Goal: Task Accomplishment & Management: Use online tool/utility

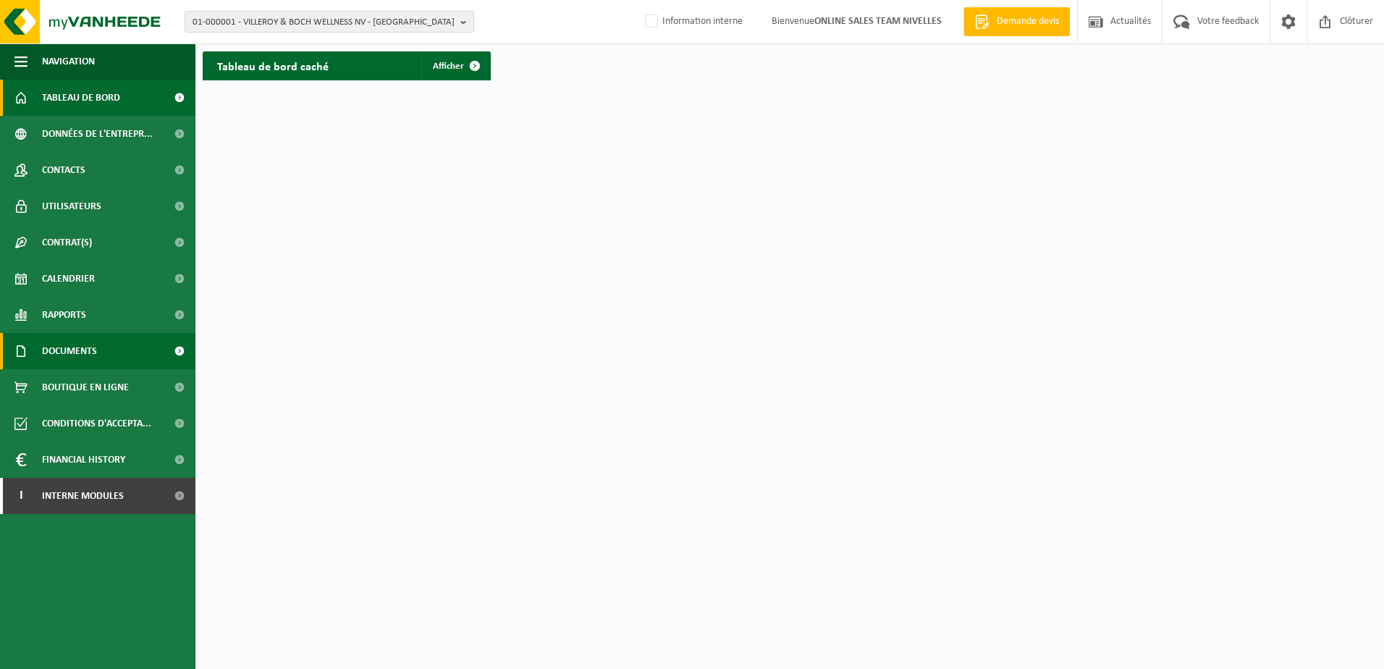
click at [174, 354] on span at bounding box center [179, 351] width 33 height 36
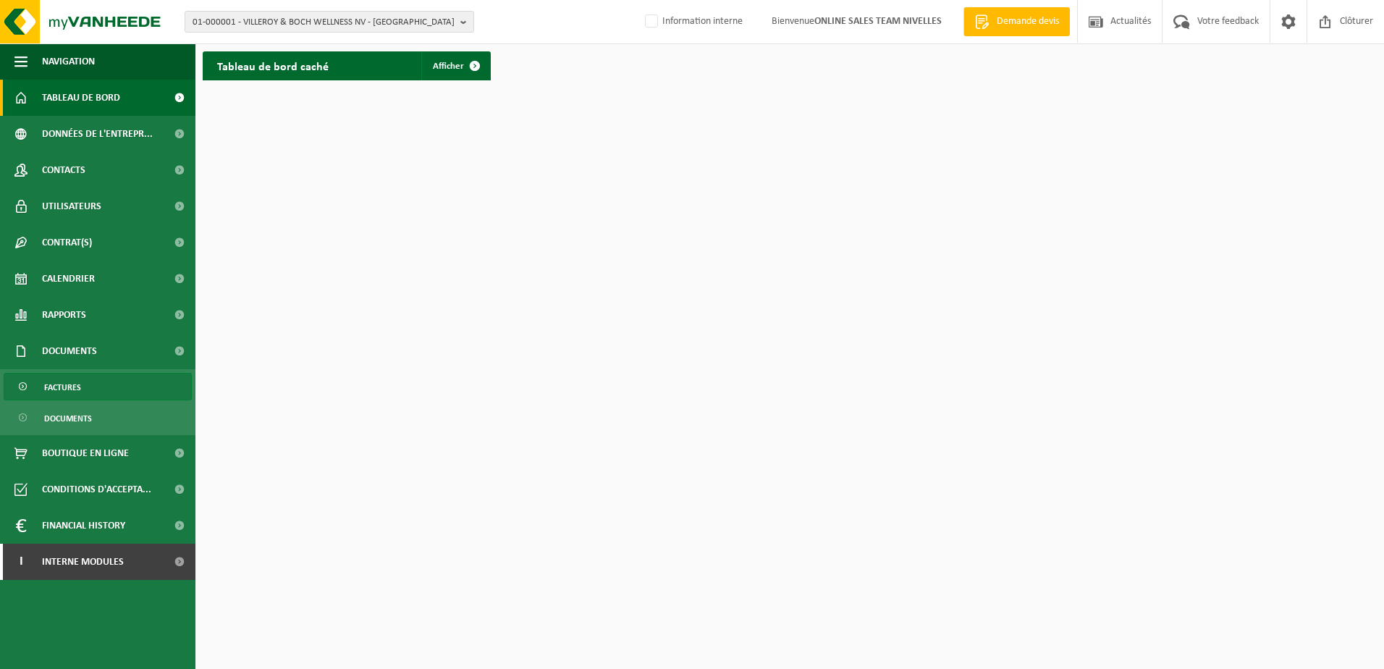
click at [132, 391] on link "Factures" at bounding box center [98, 387] width 188 height 28
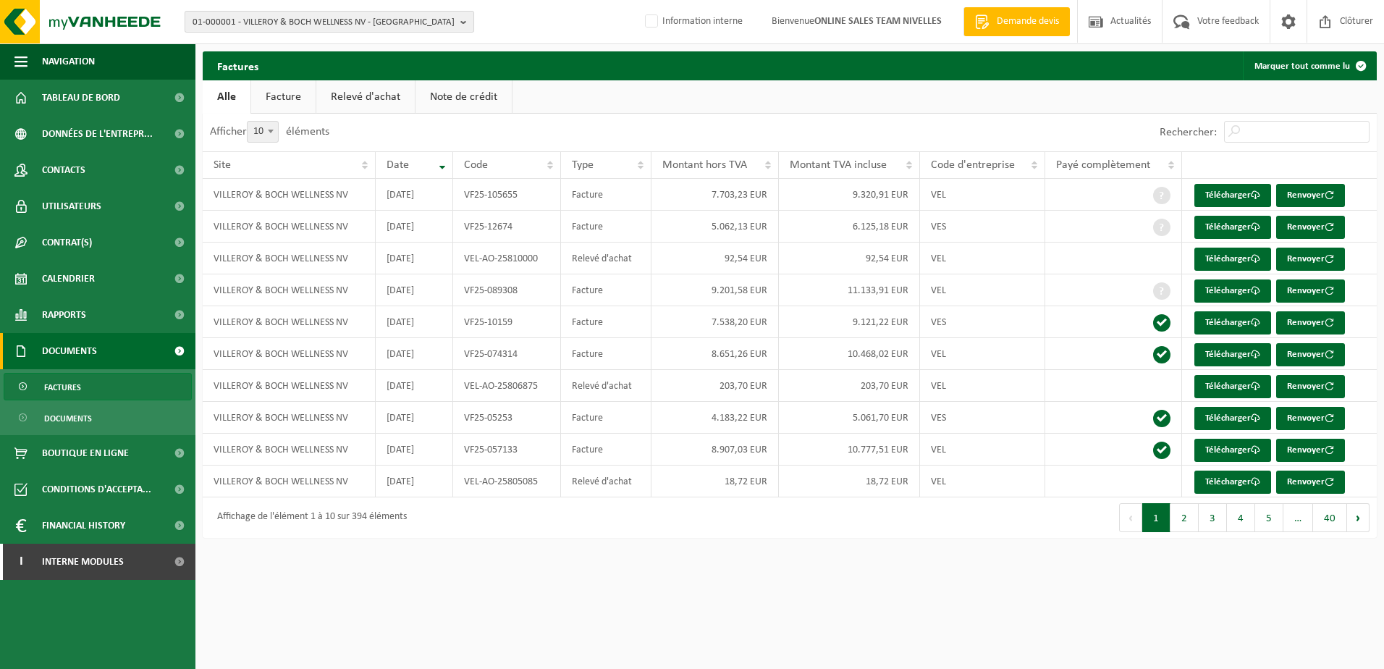
click at [274, 23] on span "01-000001 - VILLEROY & BOCH WELLNESS NV - [GEOGRAPHIC_DATA]" at bounding box center [324, 23] width 262 height 22
click at [253, 52] on input "text" at bounding box center [329, 45] width 282 height 18
paste input "AP Soluce"
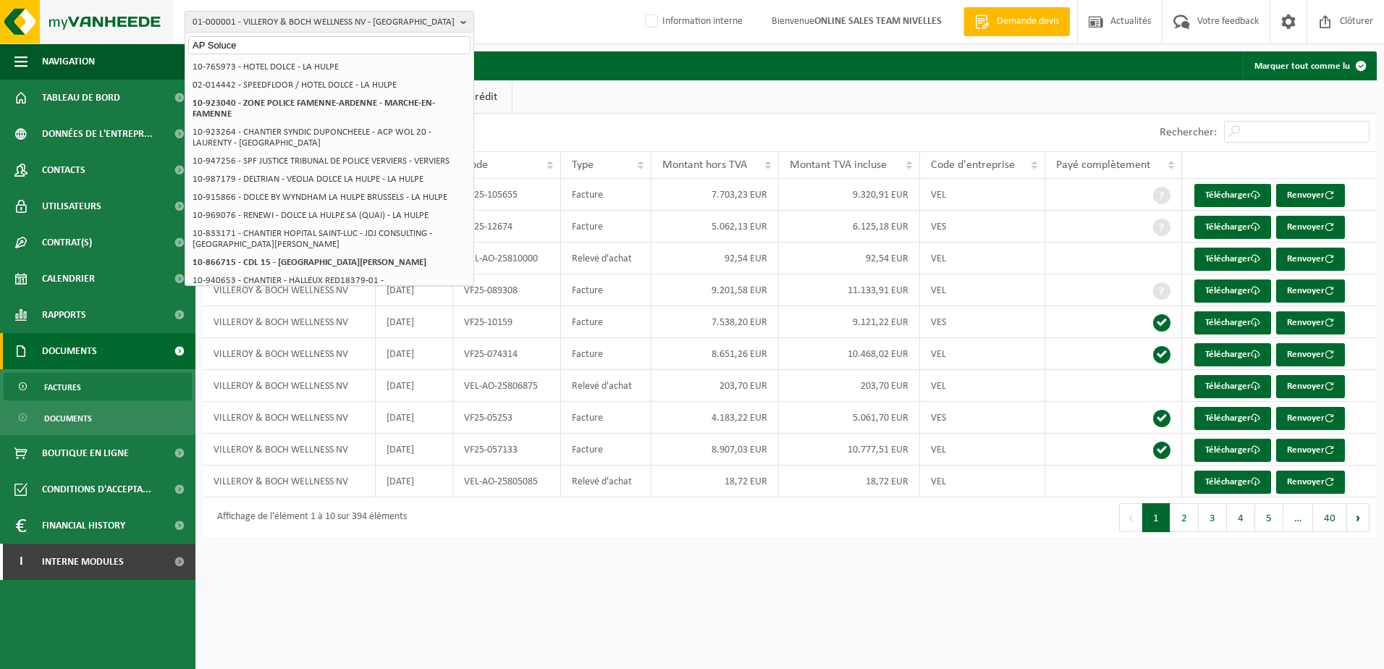
type input "AP Soluce"
drag, startPoint x: 248, startPoint y: 48, endPoint x: 98, endPoint y: 47, distance: 149.8
click at [98, 47] on div "01-000001 - VILLEROY & BOCH WELLNESS NV - ROESELARE AP Soluce 01-000001 - VILLE…" at bounding box center [692, 276] width 1384 height 552
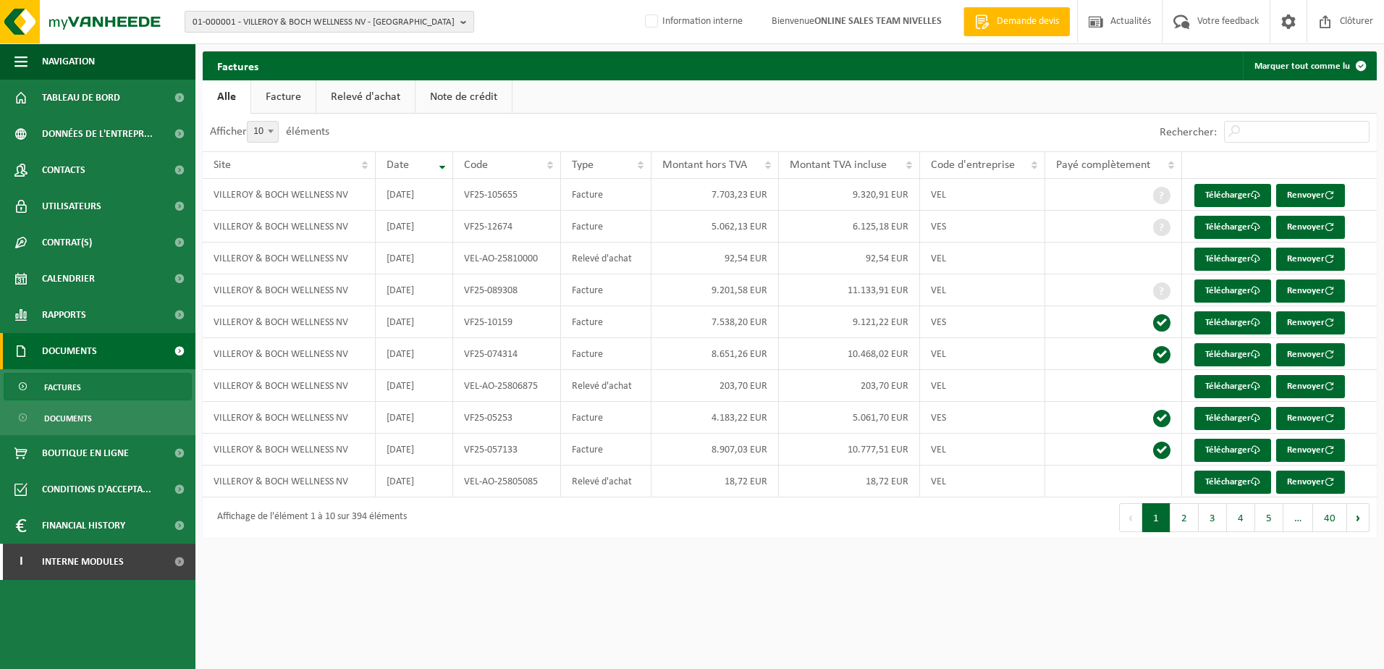
click at [455, 25] on button "01-000001 - VILLEROY & BOCH WELLNESS NV - ROESELARE" at bounding box center [330, 22] width 290 height 22
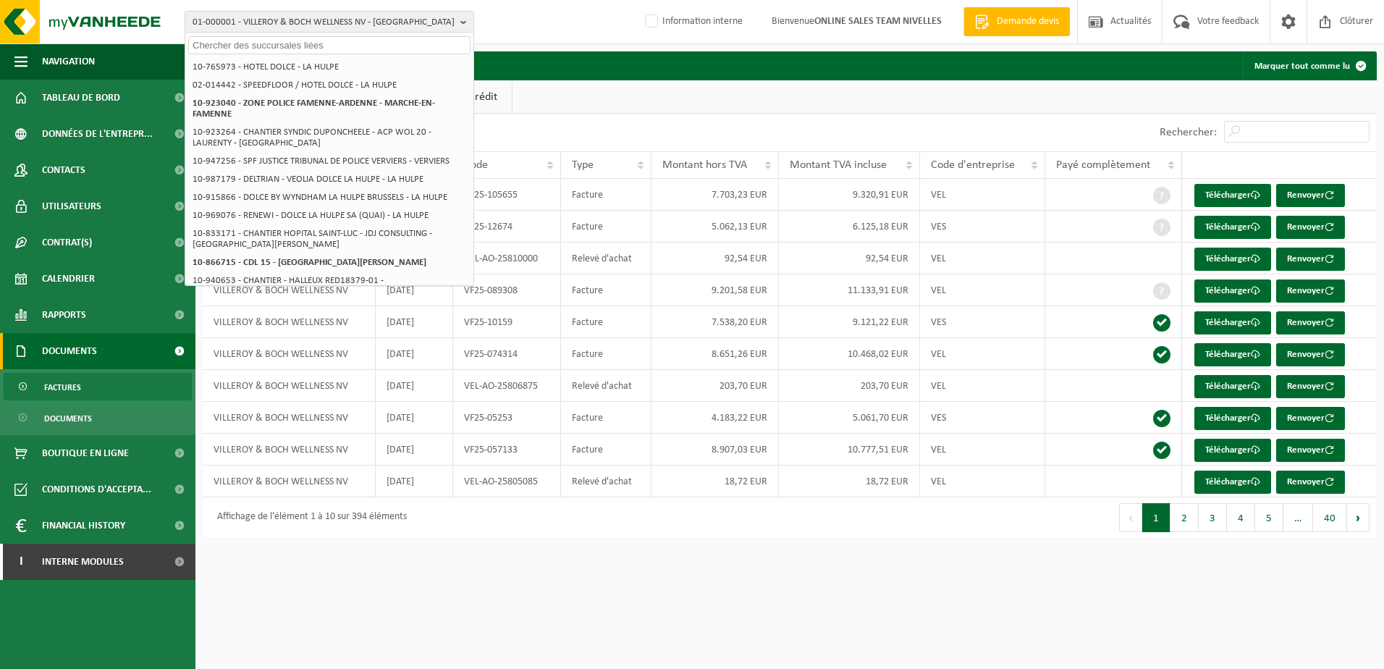
click at [303, 45] on input "text" at bounding box center [329, 45] width 282 height 18
paste input "10-959573"
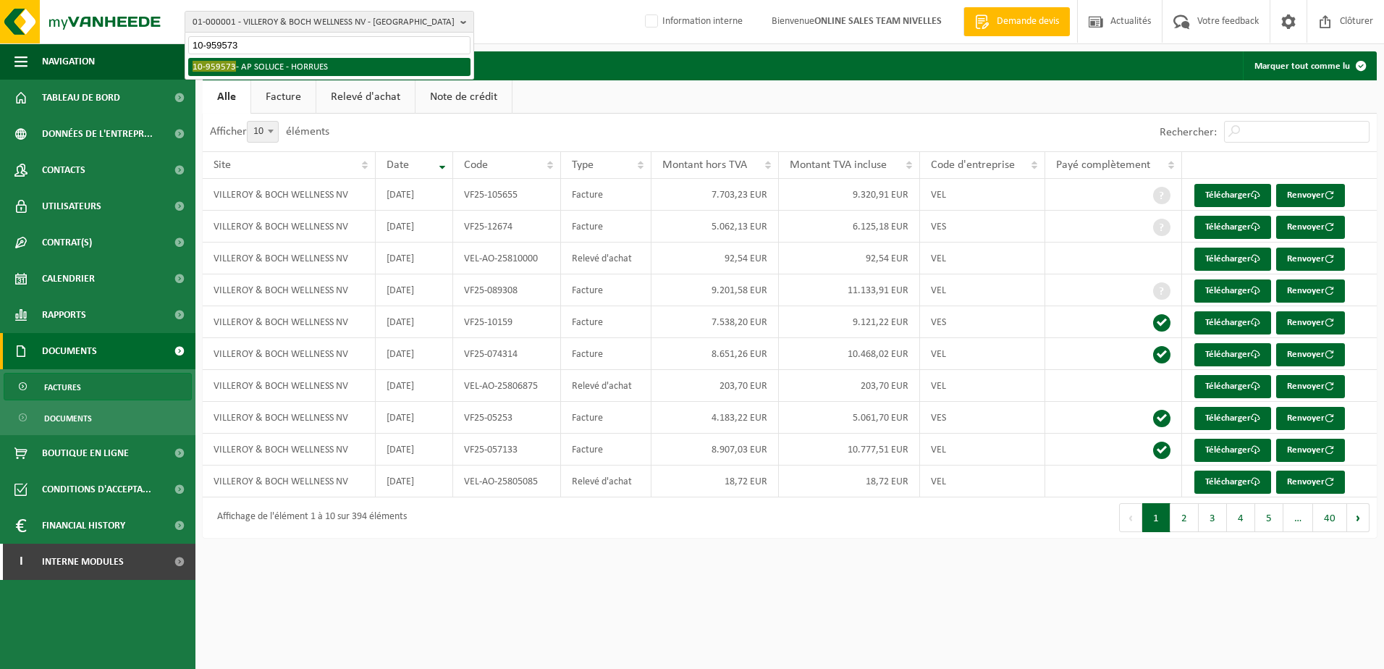
type input "10-959573"
click at [299, 66] on li "10-959573 - AP SOLUCE - HORRUES" at bounding box center [329, 67] width 282 height 18
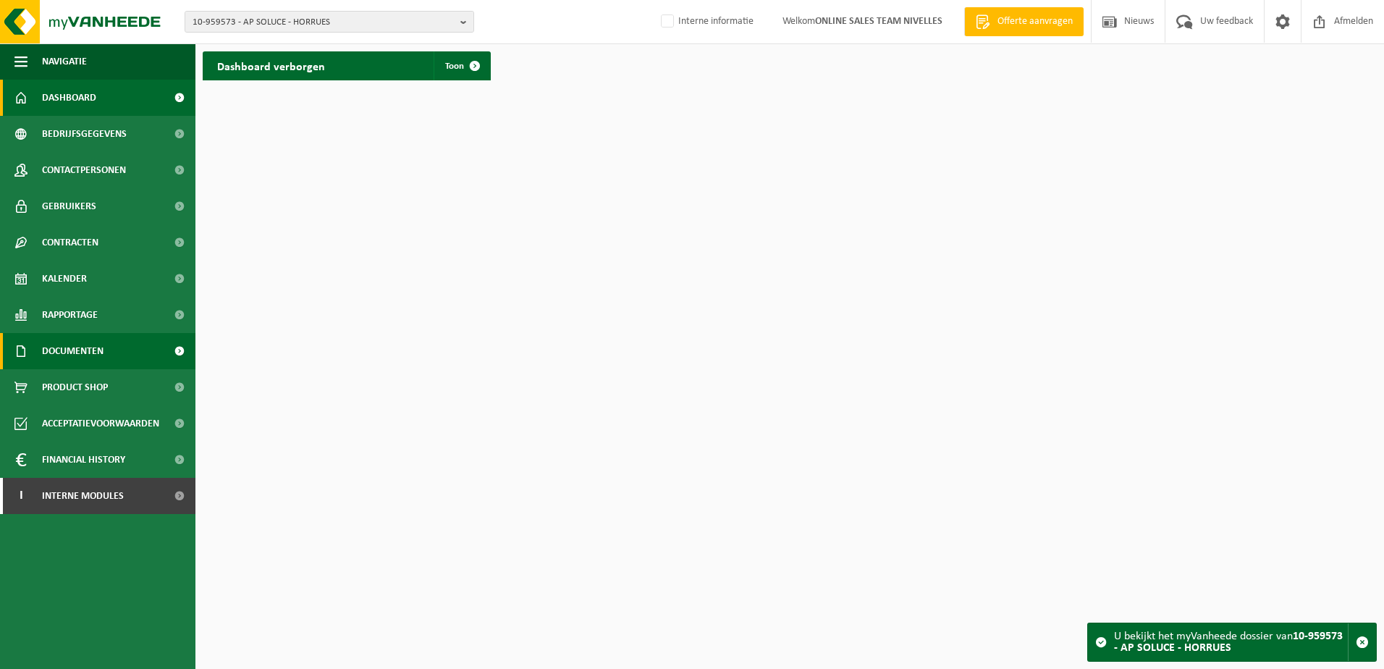
click at [172, 347] on span at bounding box center [179, 351] width 33 height 36
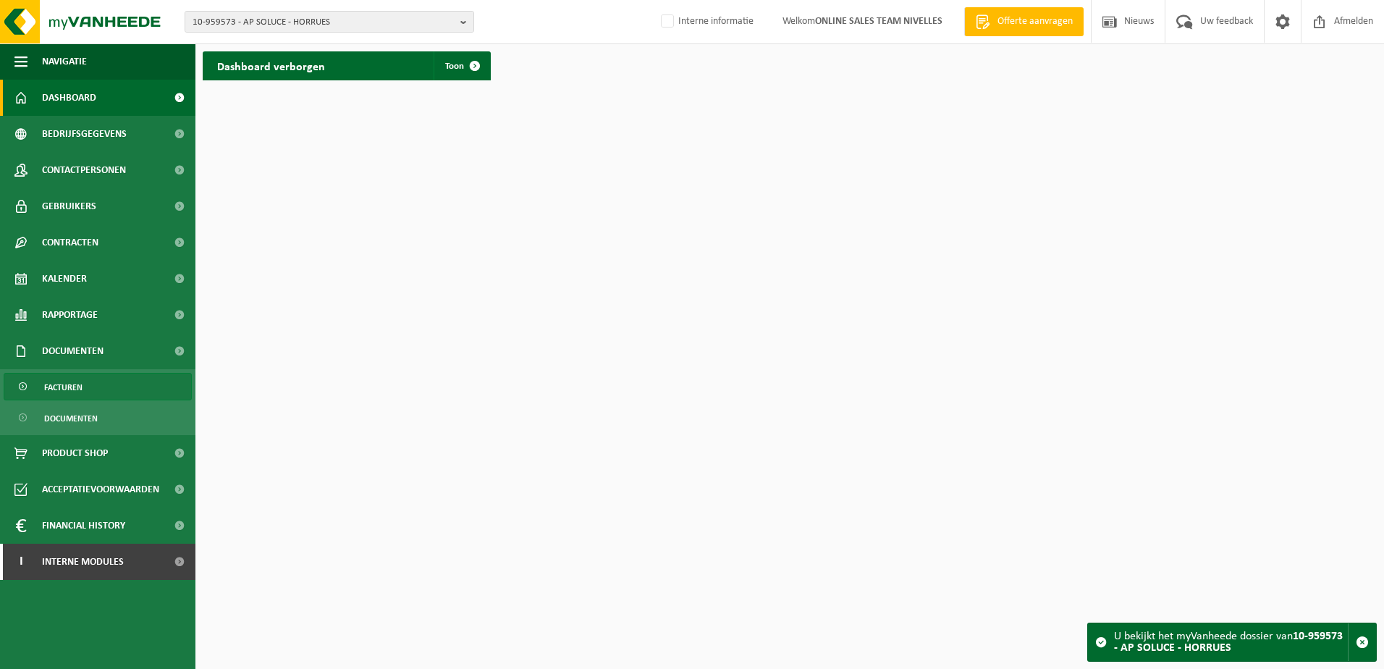
click at [140, 384] on link "Facturen" at bounding box center [98, 387] width 188 height 28
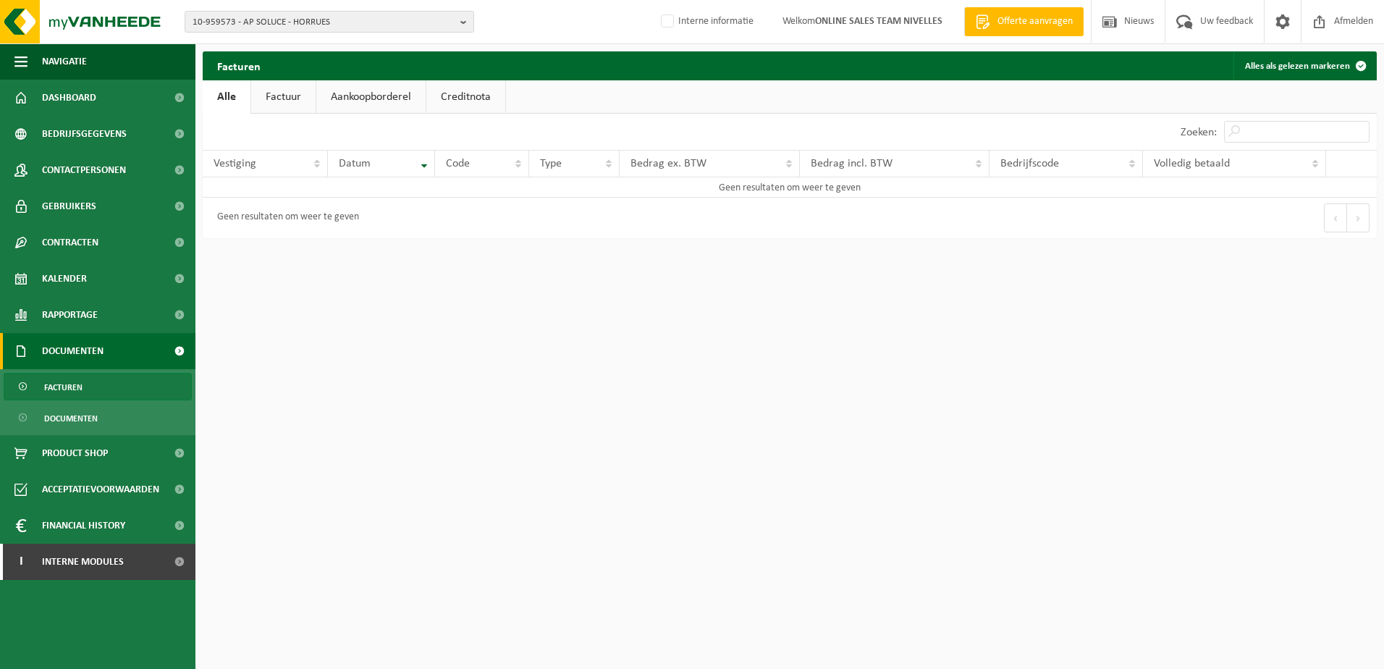
click at [180, 352] on span at bounding box center [179, 351] width 33 height 36
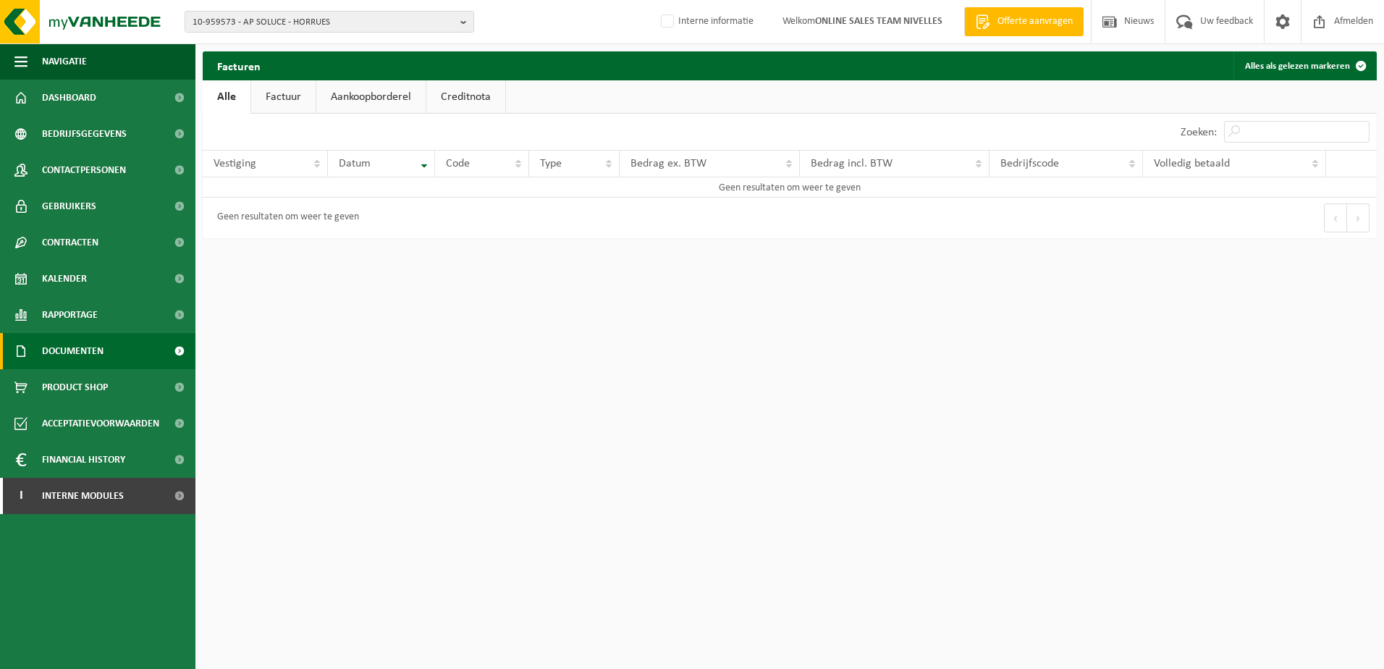
click at [184, 351] on span at bounding box center [179, 351] width 33 height 36
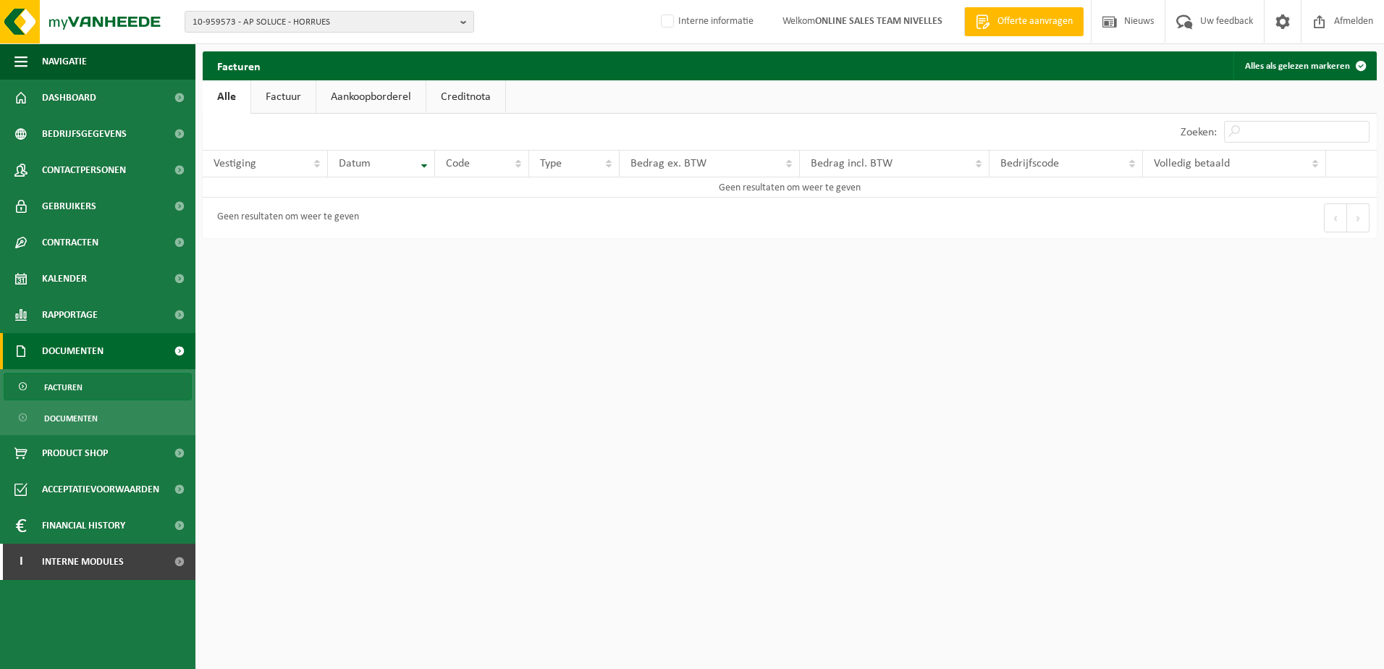
click at [186, 381] on link "Facturen" at bounding box center [98, 387] width 188 height 28
click at [462, 19] on b "button" at bounding box center [466, 22] width 13 height 20
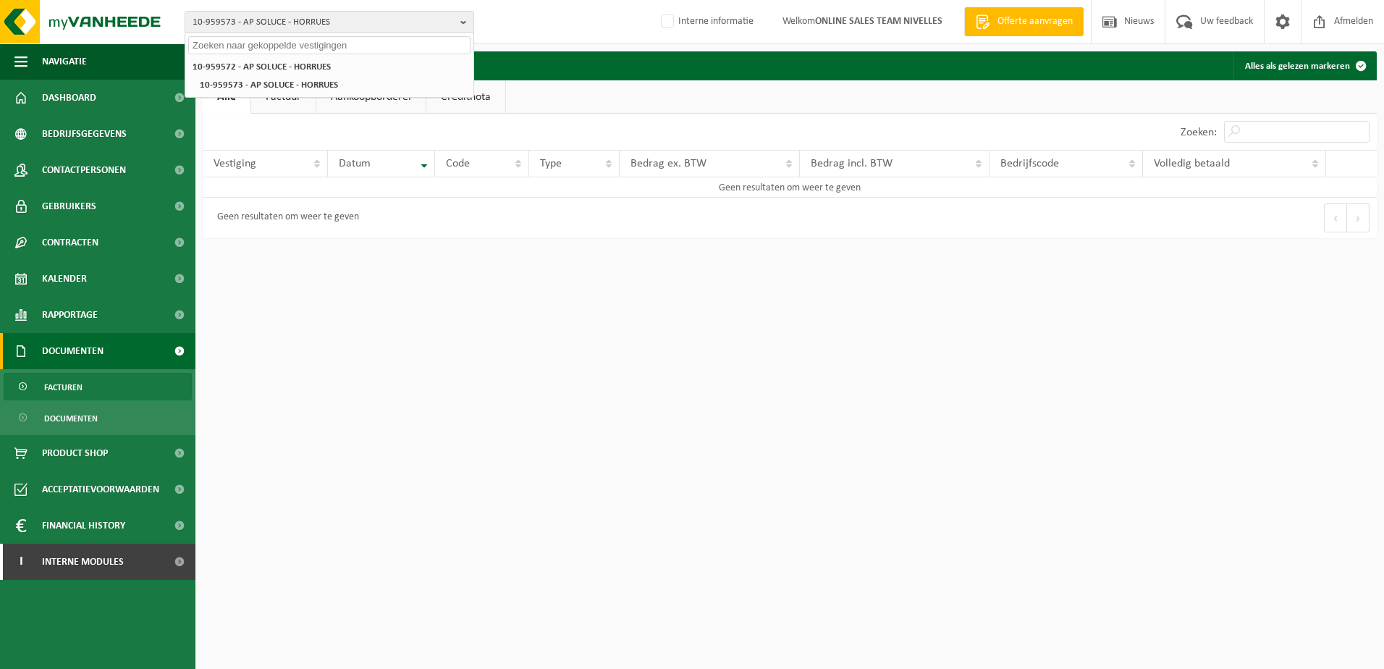
click at [306, 47] on input "text" at bounding box center [329, 45] width 282 height 18
paste input "10-959572"
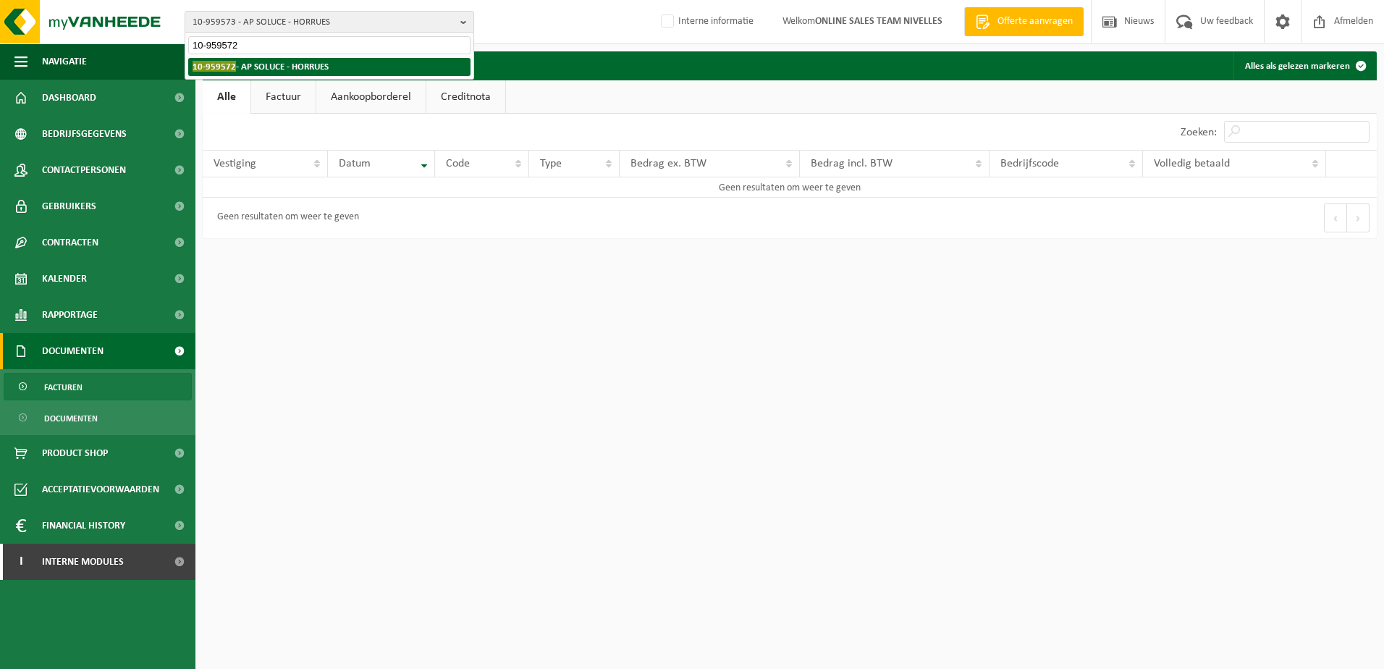
type input "10-959572"
click at [297, 70] on strong "10-959572 - AP SOLUCE - HORRUES" at bounding box center [261, 66] width 136 height 11
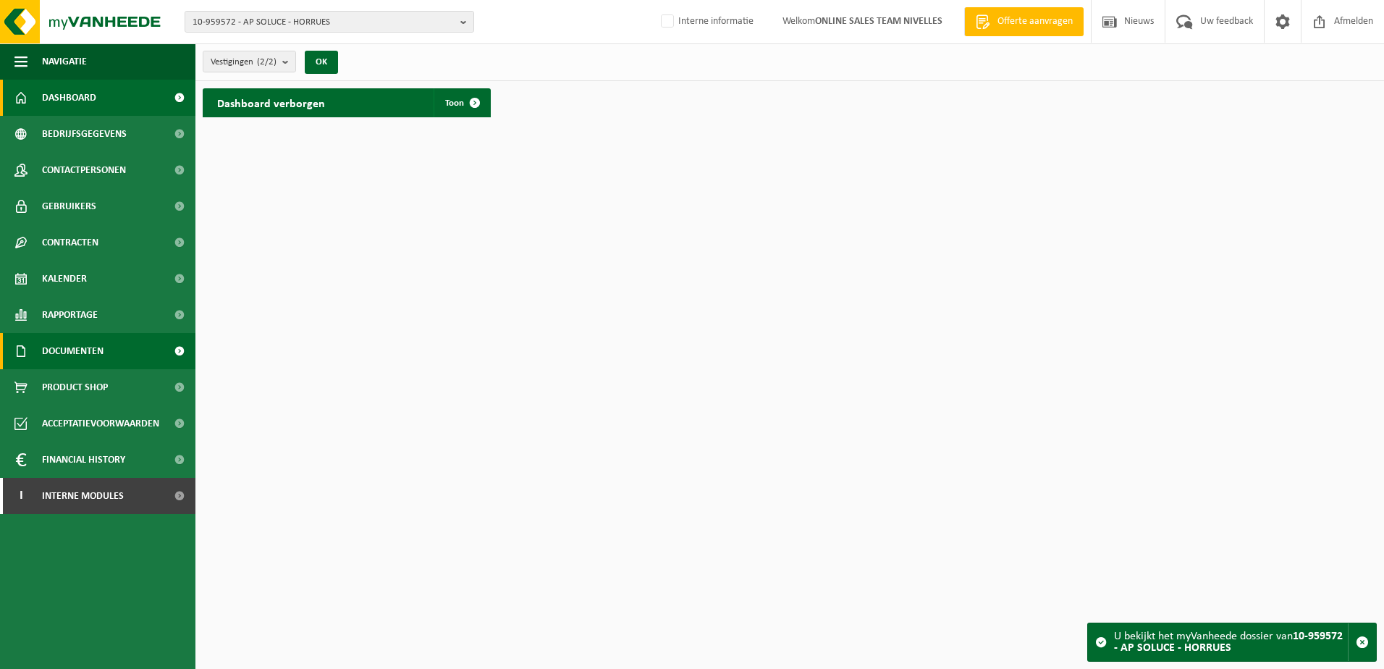
click at [180, 347] on span at bounding box center [179, 351] width 33 height 36
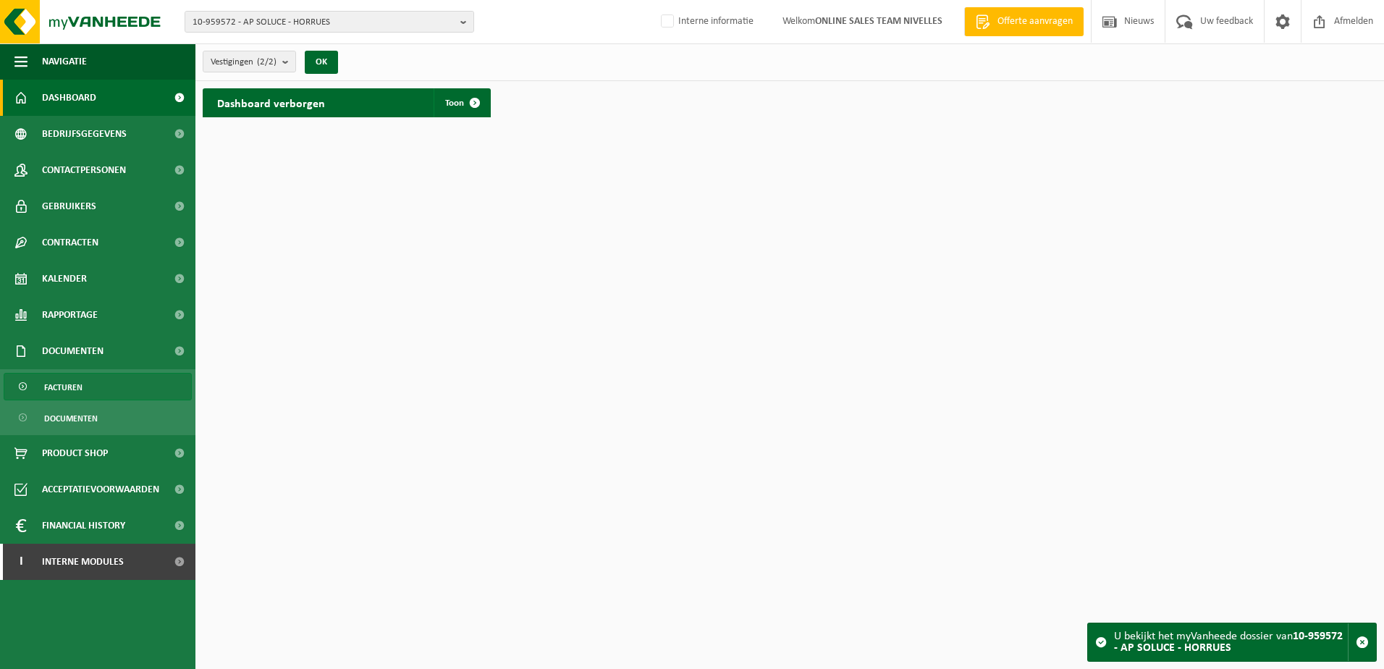
click at [153, 384] on link "Facturen" at bounding box center [98, 387] width 188 height 28
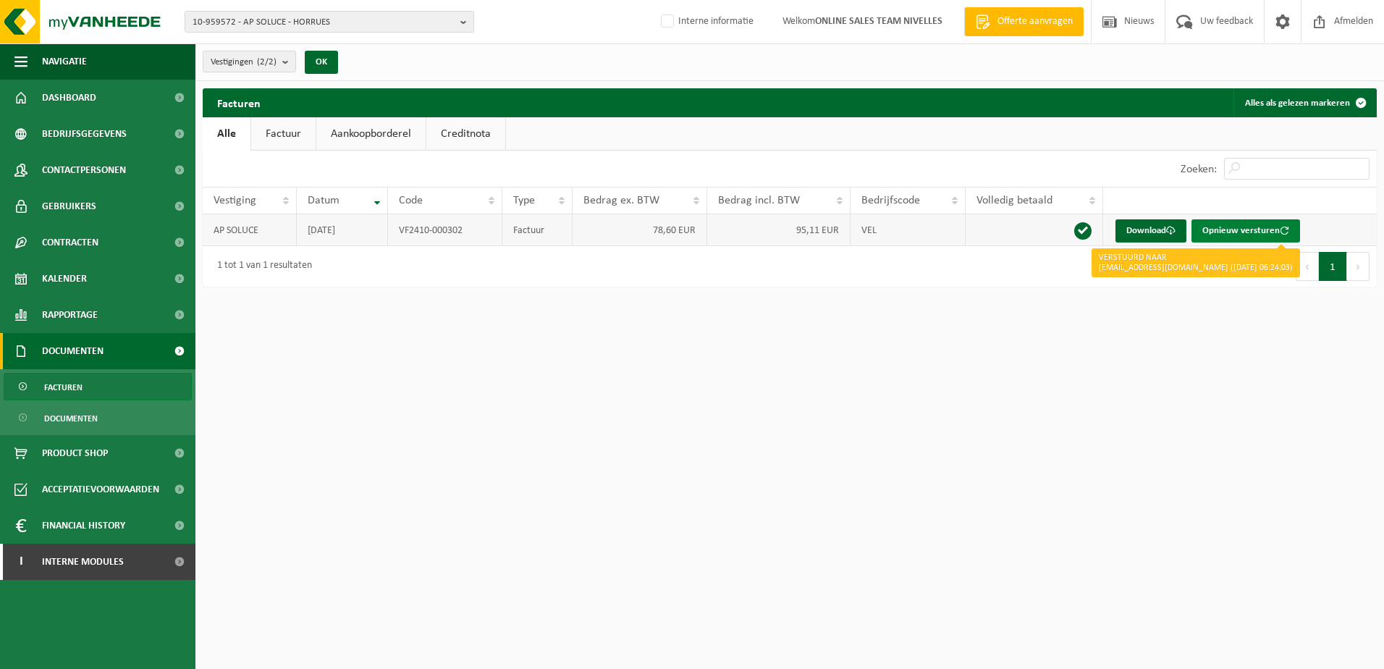
click at [1226, 235] on button "Opnieuw versturen" at bounding box center [1245, 230] width 109 height 23
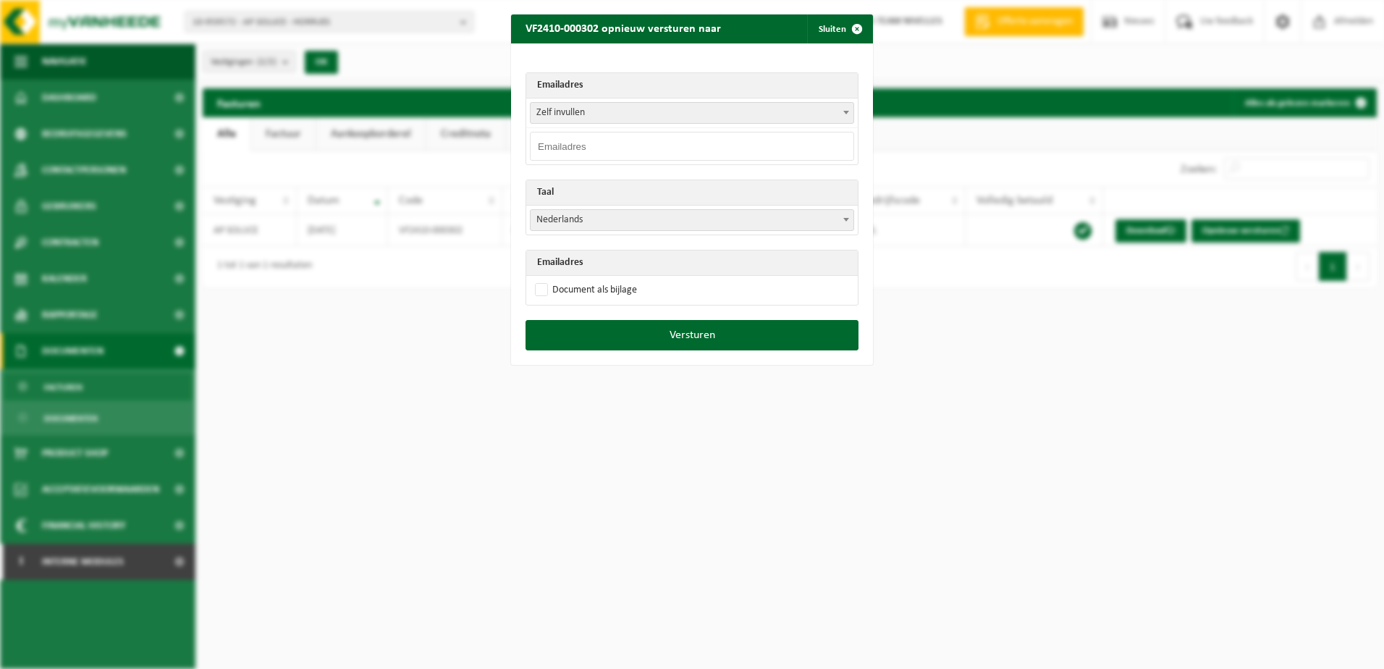
click at [606, 144] on input "email" at bounding box center [692, 146] width 324 height 29
click at [635, 137] on input "email" at bounding box center [692, 146] width 324 height 29
paste input "antoinepieterbrouck@hotmail.be"
type input "antoinepieterbrouck@hotmail.be"
click at [839, 221] on span at bounding box center [846, 219] width 14 height 19
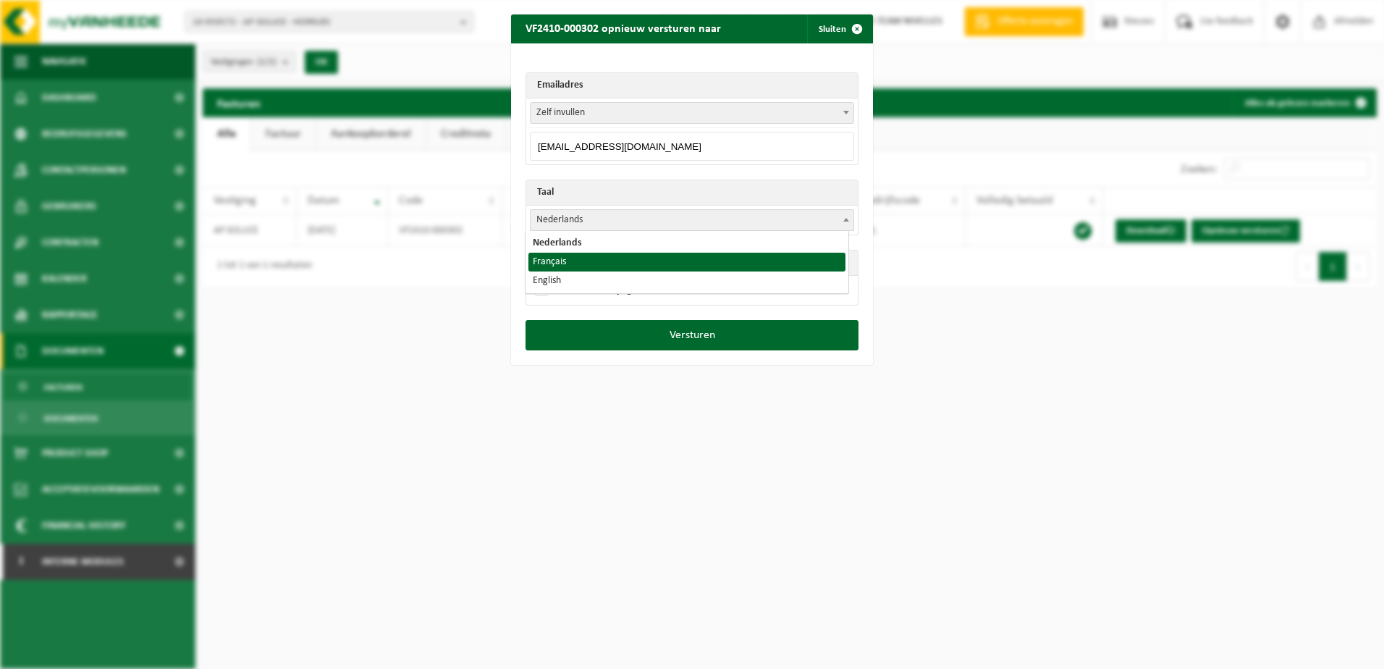
select select "fr"
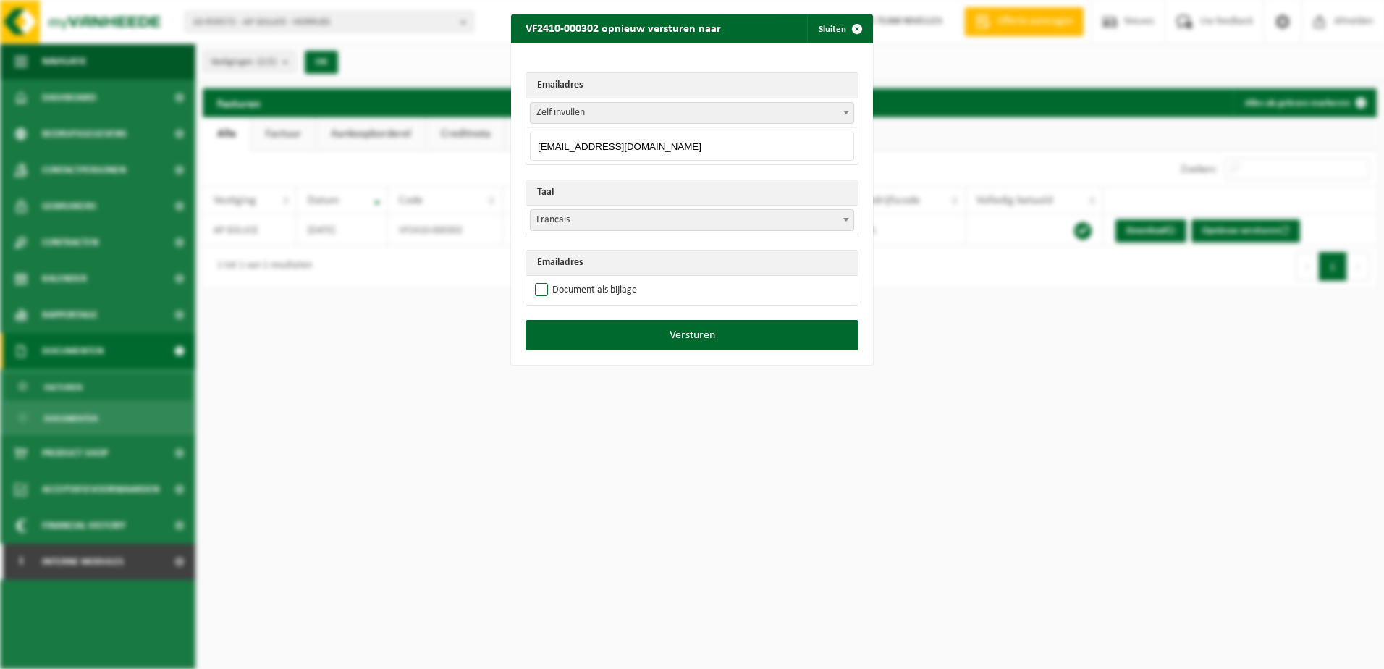
click at [542, 290] on label "Document als bijlage" at bounding box center [584, 290] width 105 height 22
click at [542, 279] on input "Document als bijlage" at bounding box center [710, 279] width 362 height 1
checkbox input "true"
click at [675, 331] on button "Versturen" at bounding box center [691, 335] width 333 height 30
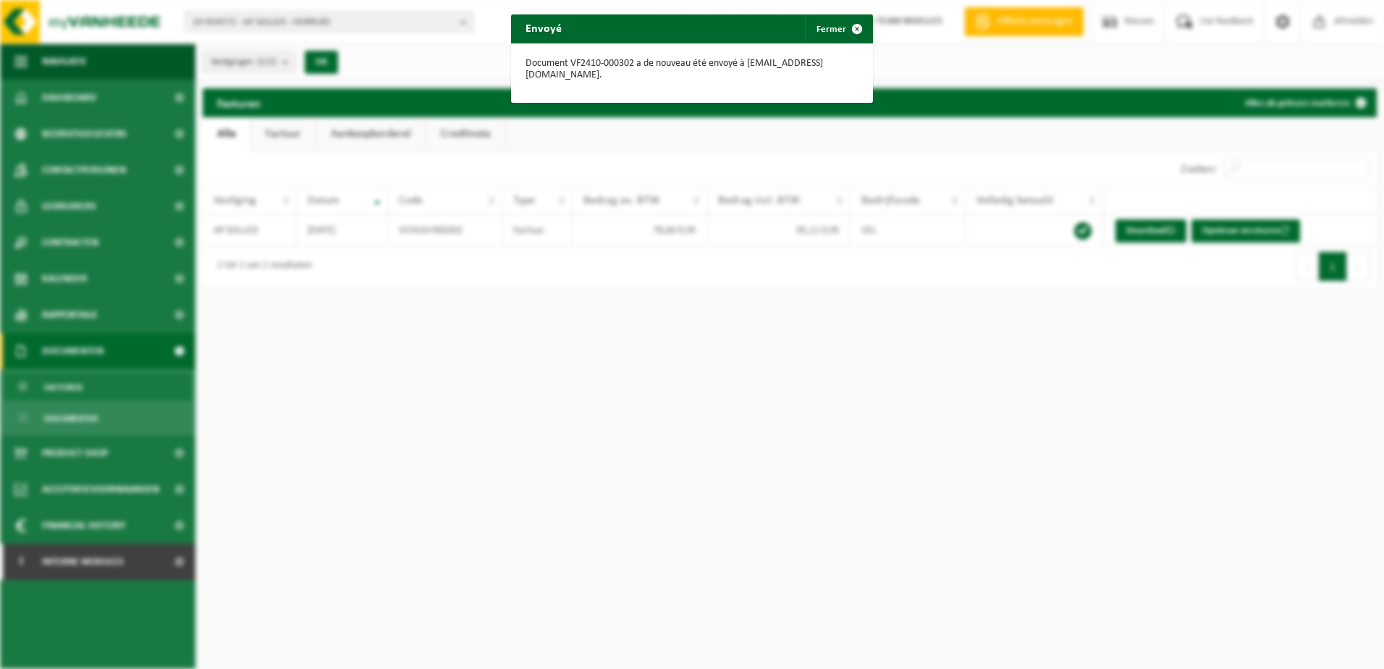
click at [853, 26] on span "button" at bounding box center [857, 28] width 29 height 29
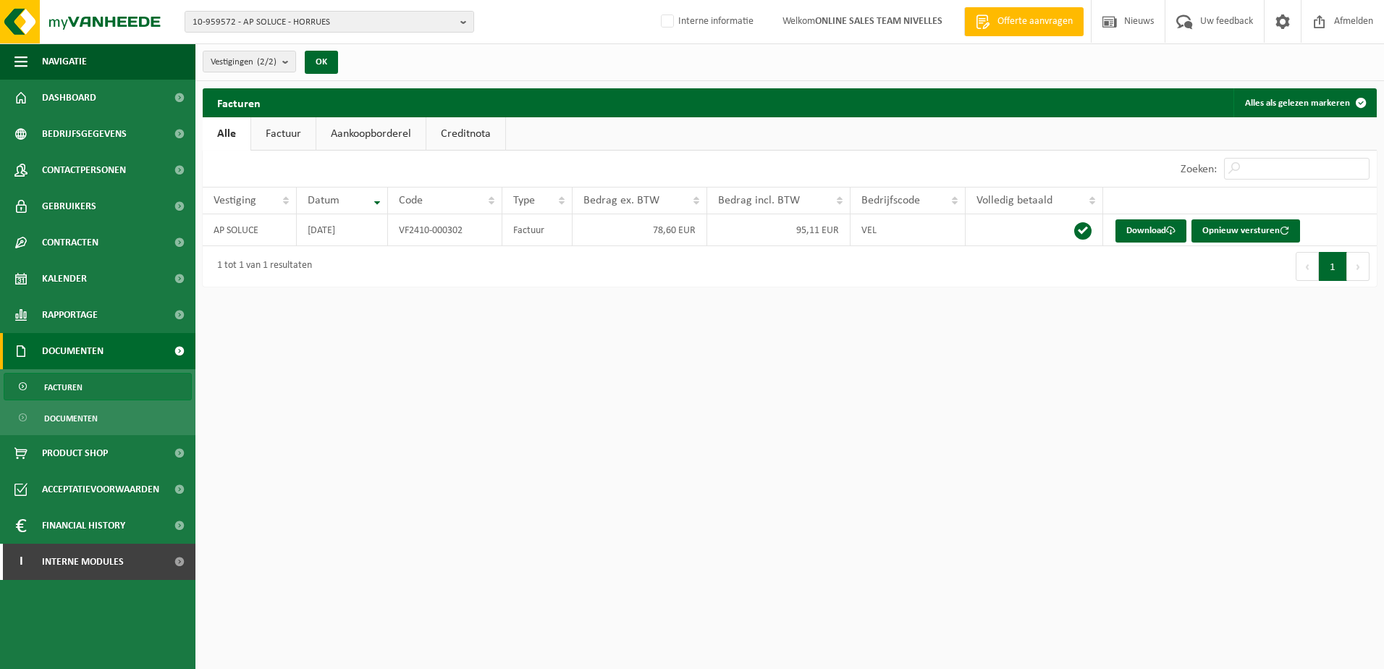
click at [180, 350] on span at bounding box center [179, 351] width 33 height 36
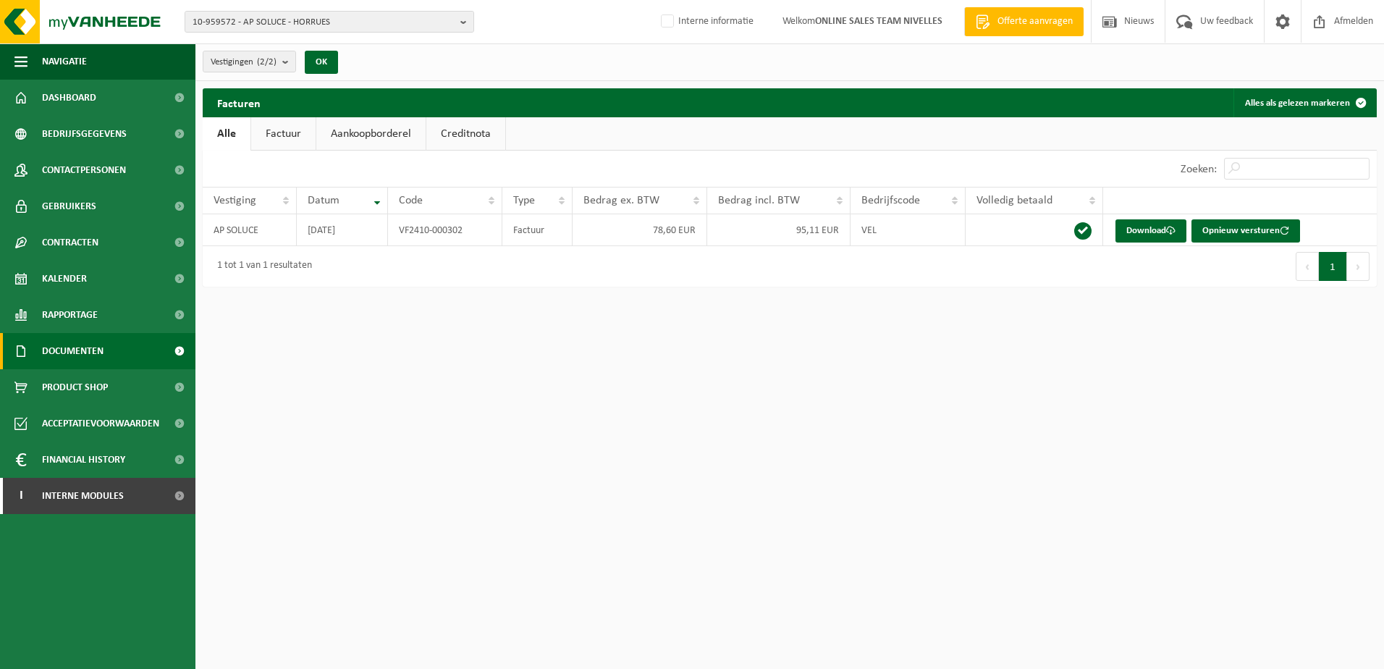
click at [177, 350] on span at bounding box center [179, 351] width 33 height 36
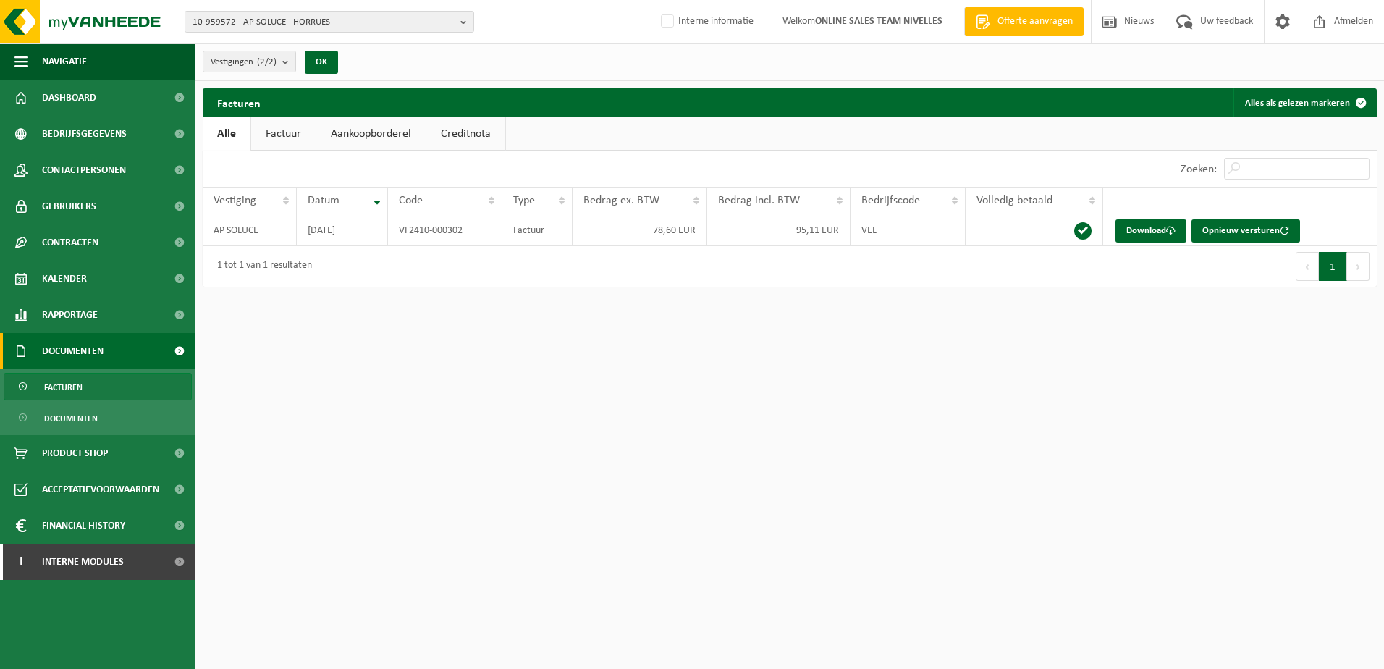
click at [63, 389] on span "Facturen" at bounding box center [63, 387] width 38 height 28
click at [465, 20] on b "button" at bounding box center [466, 22] width 13 height 20
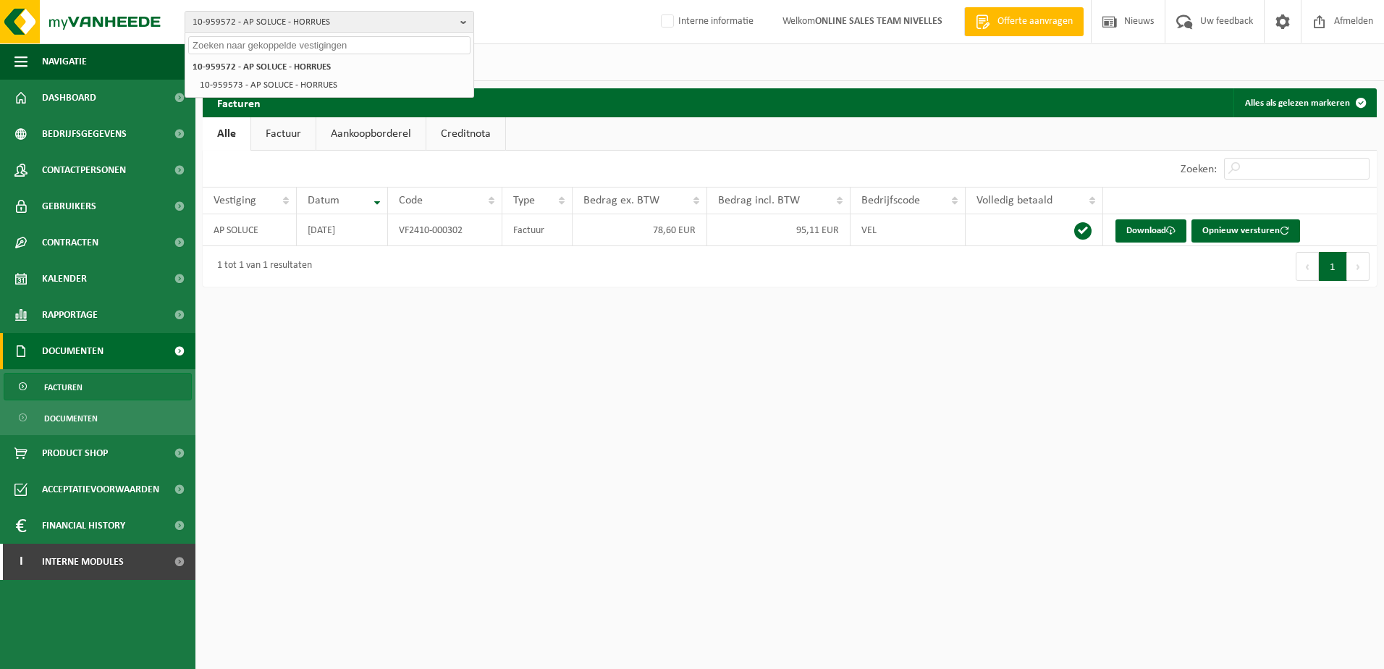
click at [376, 47] on input "text" at bounding box center [329, 45] width 282 height 18
paste input "10-951040"
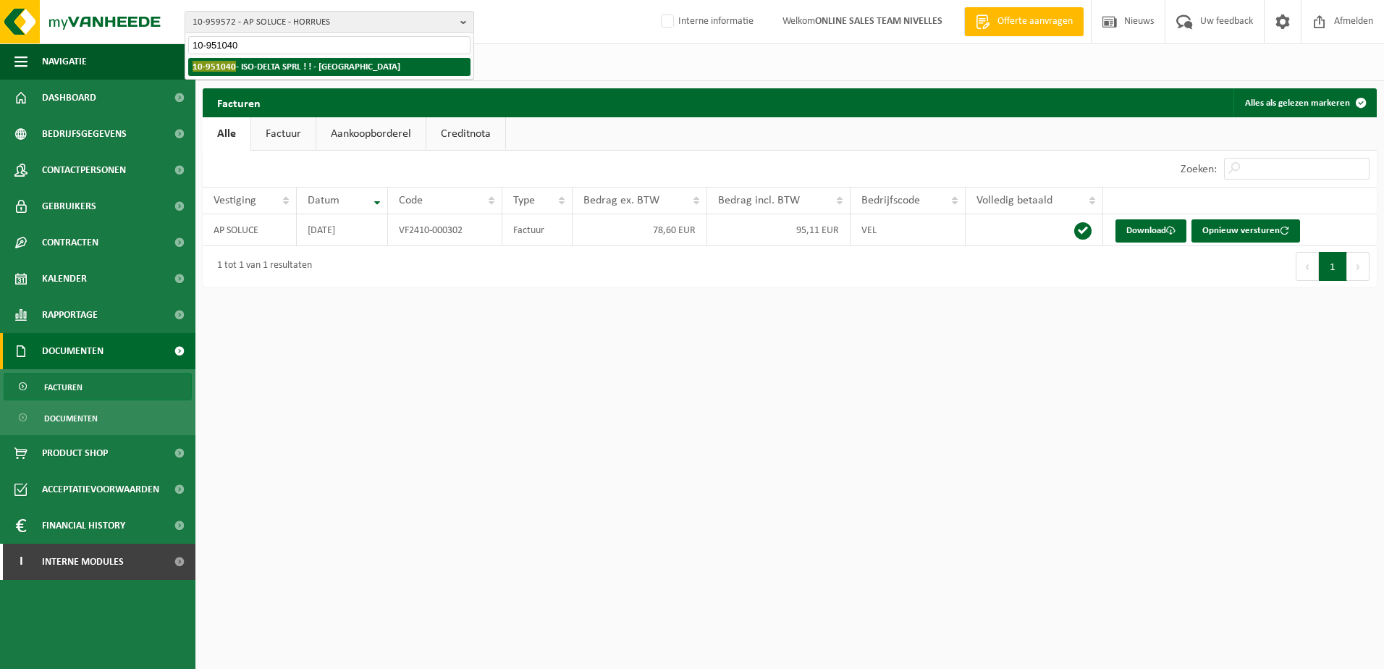
type input "10-951040"
click at [349, 73] on li "10-951040 - ISO-DELTA SPRL ! ! - WAVRE" at bounding box center [329, 67] width 282 height 18
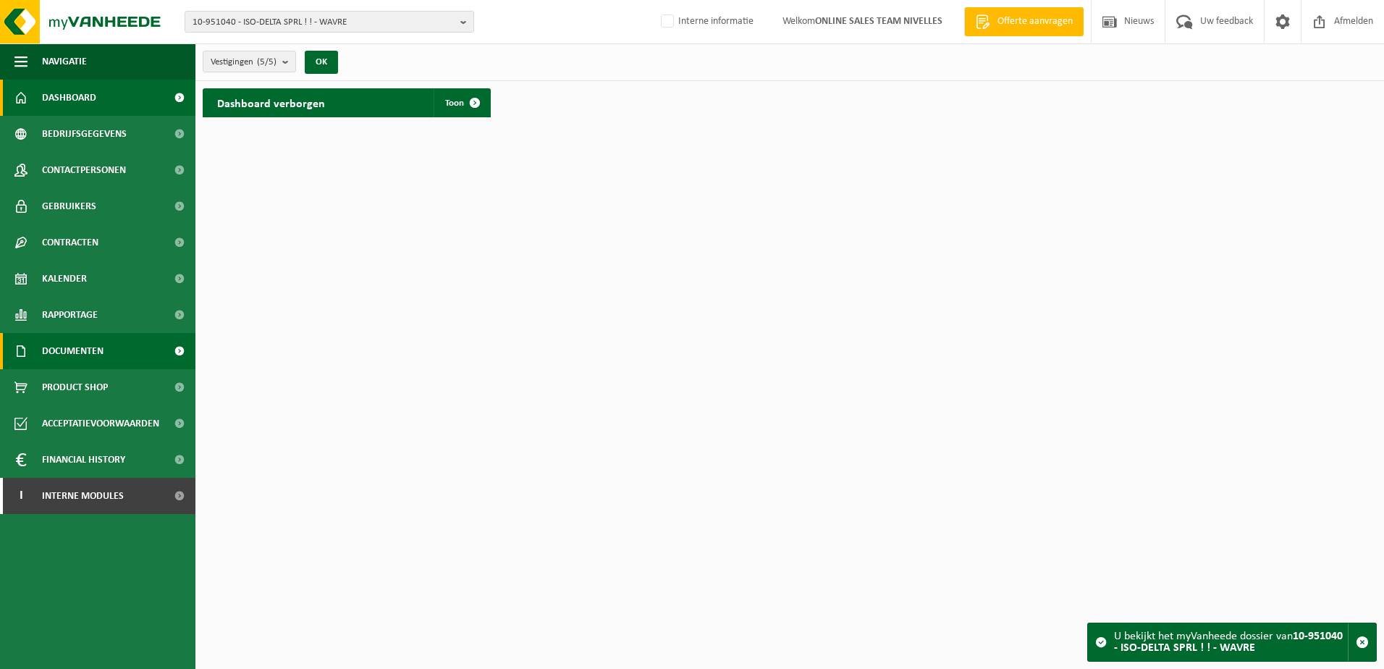
click at [180, 350] on span at bounding box center [179, 351] width 33 height 36
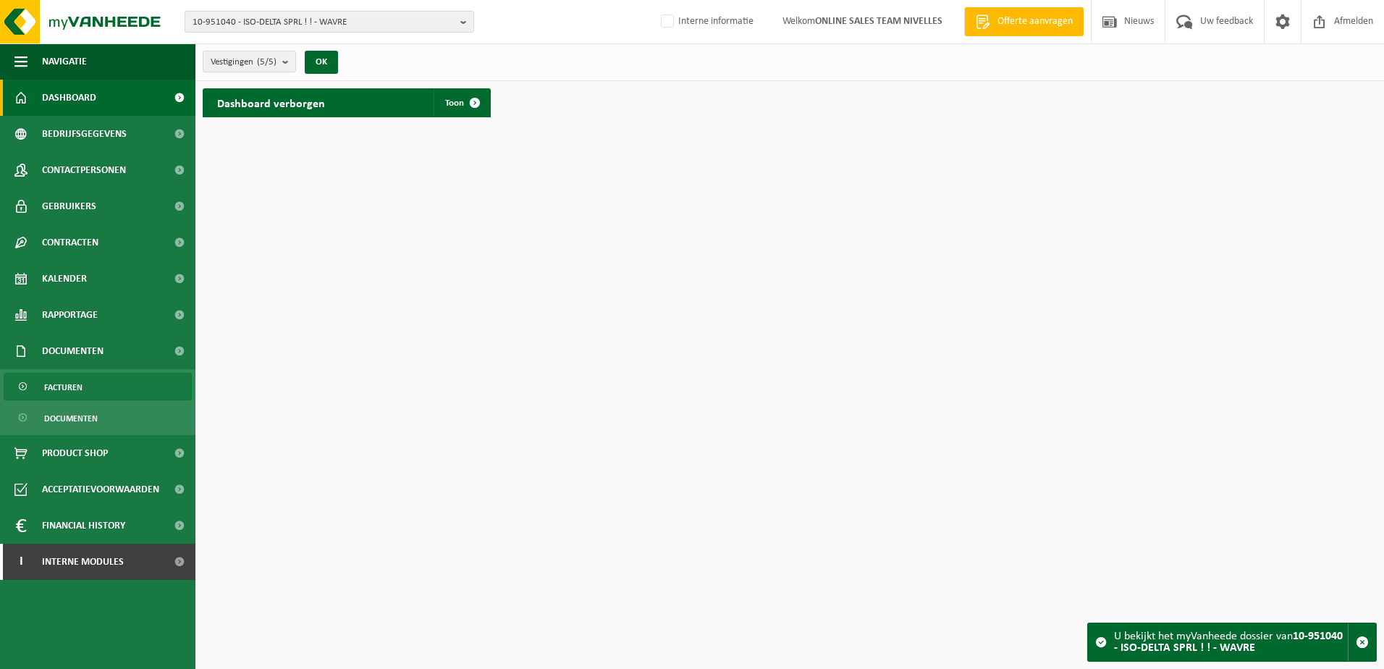
click at [104, 393] on link "Facturen" at bounding box center [98, 387] width 188 height 28
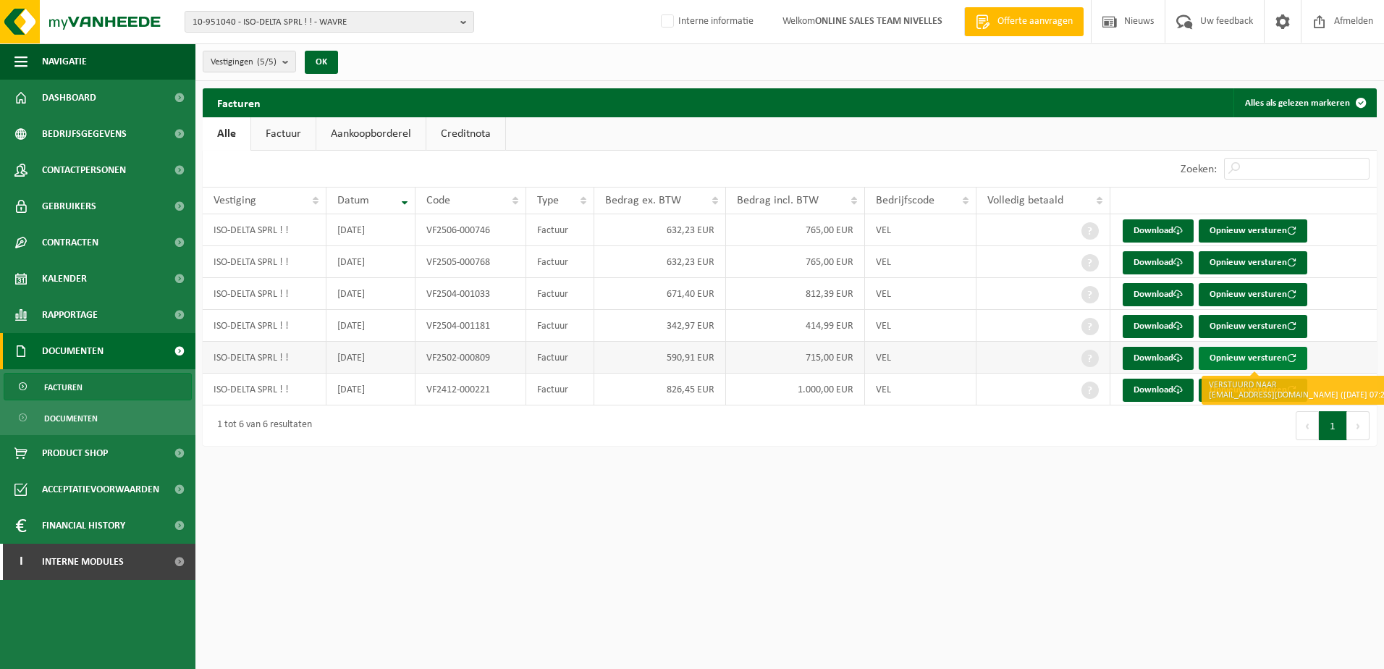
click at [1271, 358] on button "Opnieuw versturen" at bounding box center [1253, 358] width 109 height 23
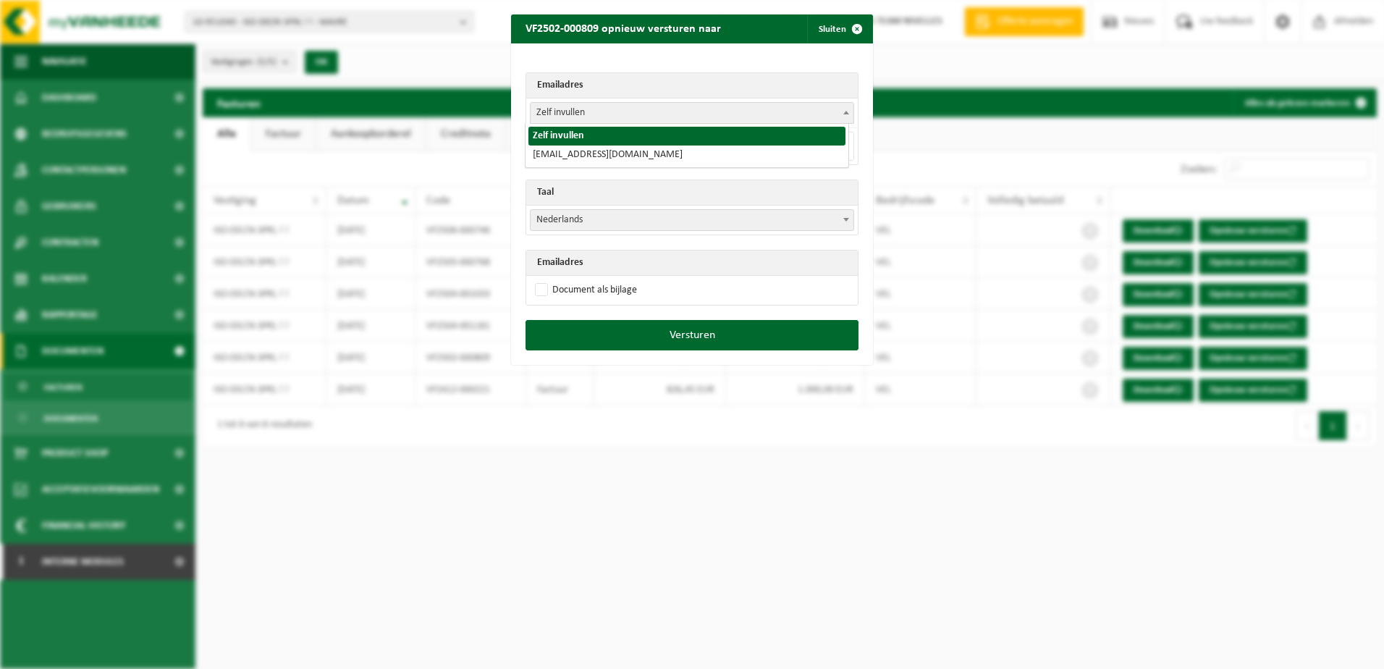
click at [826, 112] on span "Zelf invullen" at bounding box center [692, 113] width 323 height 20
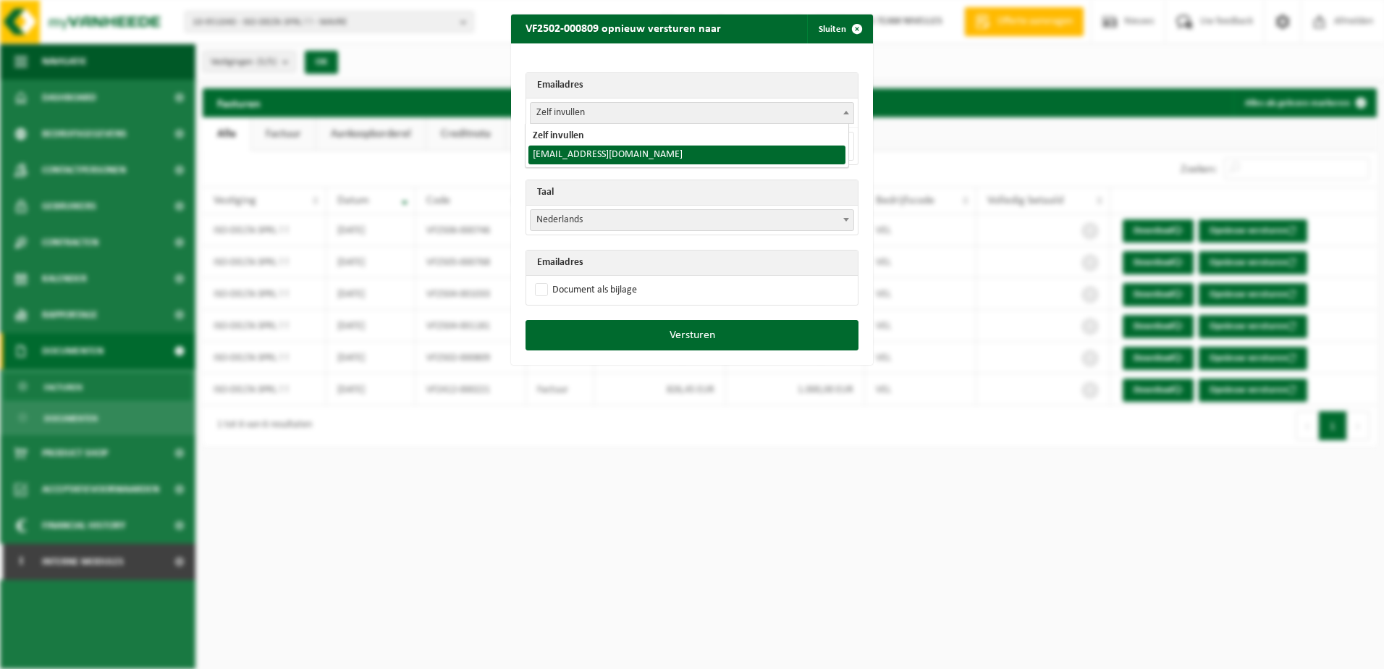
click at [680, 201] on th "Taal" at bounding box center [691, 192] width 331 height 25
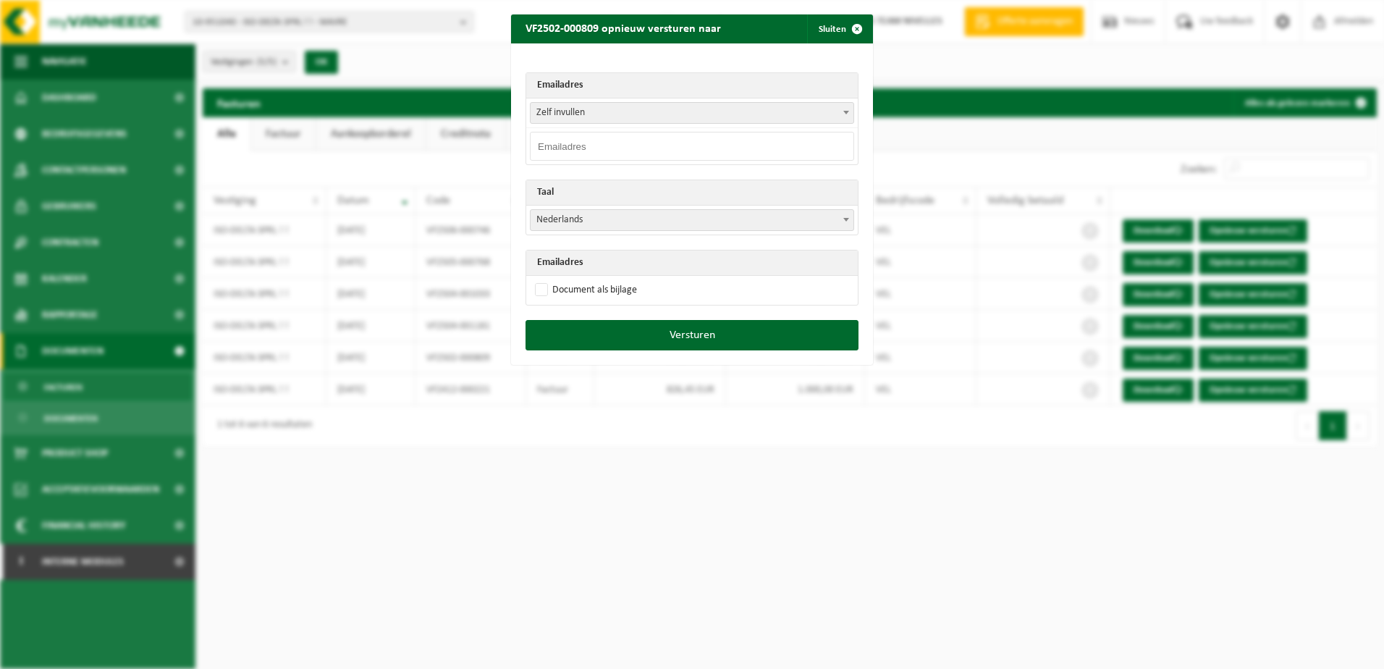
click at [602, 149] on input "email" at bounding box center [692, 146] width 324 height 29
click at [735, 143] on input "email" at bounding box center [692, 146] width 324 height 29
paste input "[EMAIL_ADDRESS][DOMAIN_NAME]>"
type input "[EMAIL_ADDRESS][DOMAIN_NAME]"
drag, startPoint x: 698, startPoint y: 147, endPoint x: 675, endPoint y: 148, distance: 23.9
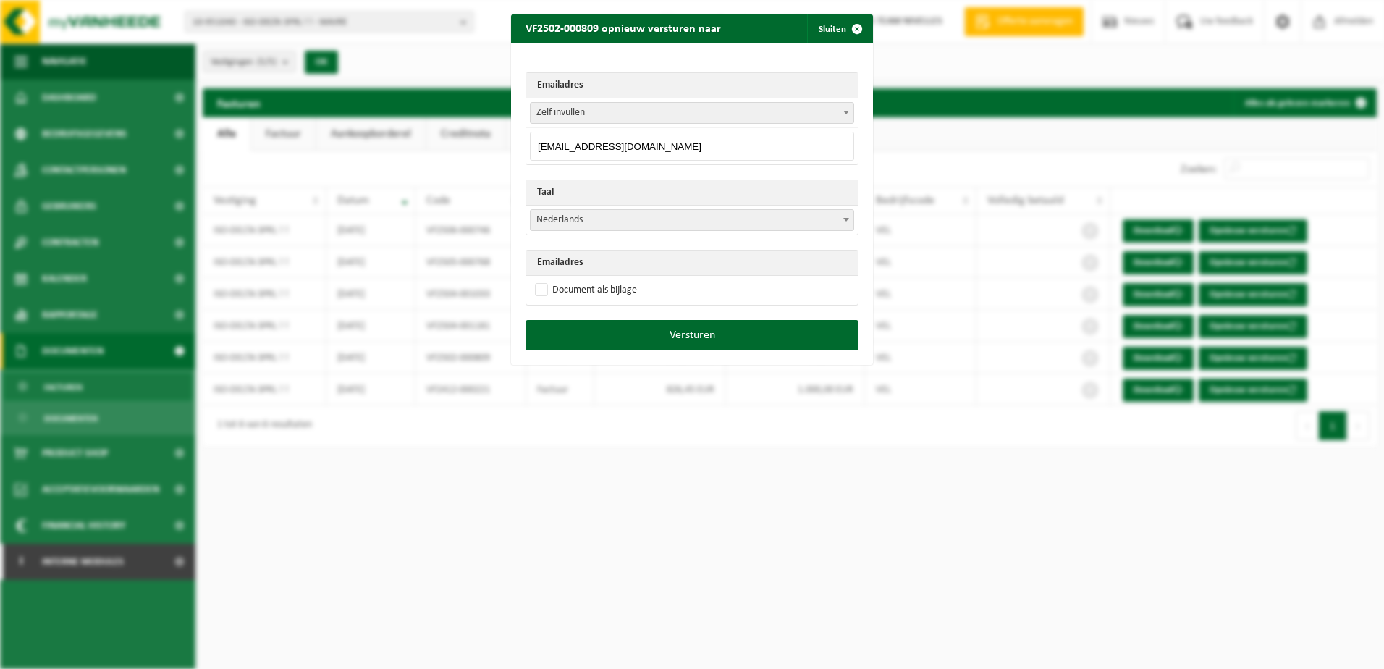
click at [675, 148] on input "[EMAIL_ADDRESS][DOMAIN_NAME]" at bounding box center [692, 146] width 324 height 29
drag, startPoint x: 644, startPoint y: 145, endPoint x: 504, endPoint y: 154, distance: 140.0
click at [504, 154] on div "VF2502-000809 opnieuw versturen naar Sluiten Emailadres Zelf invullen [EMAIL_AD…" at bounding box center [692, 334] width 1384 height 669
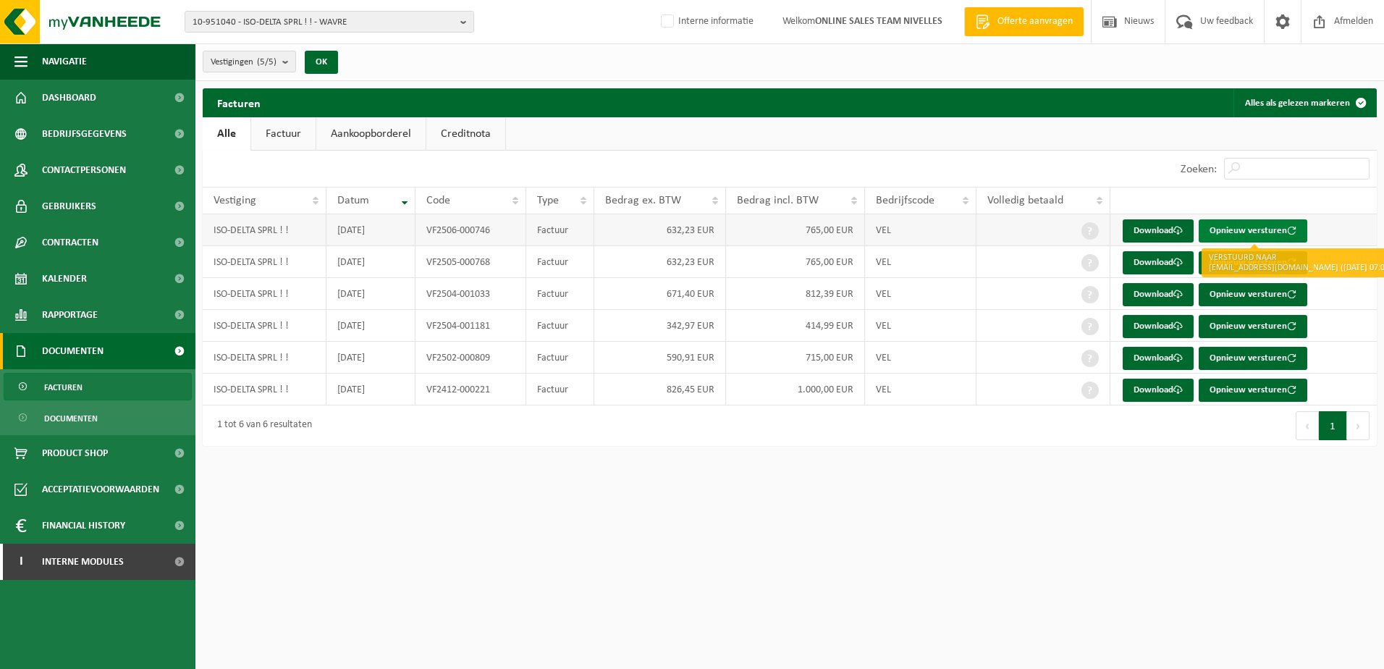
click at [1228, 227] on button "Opnieuw versturen" at bounding box center [1253, 230] width 109 height 23
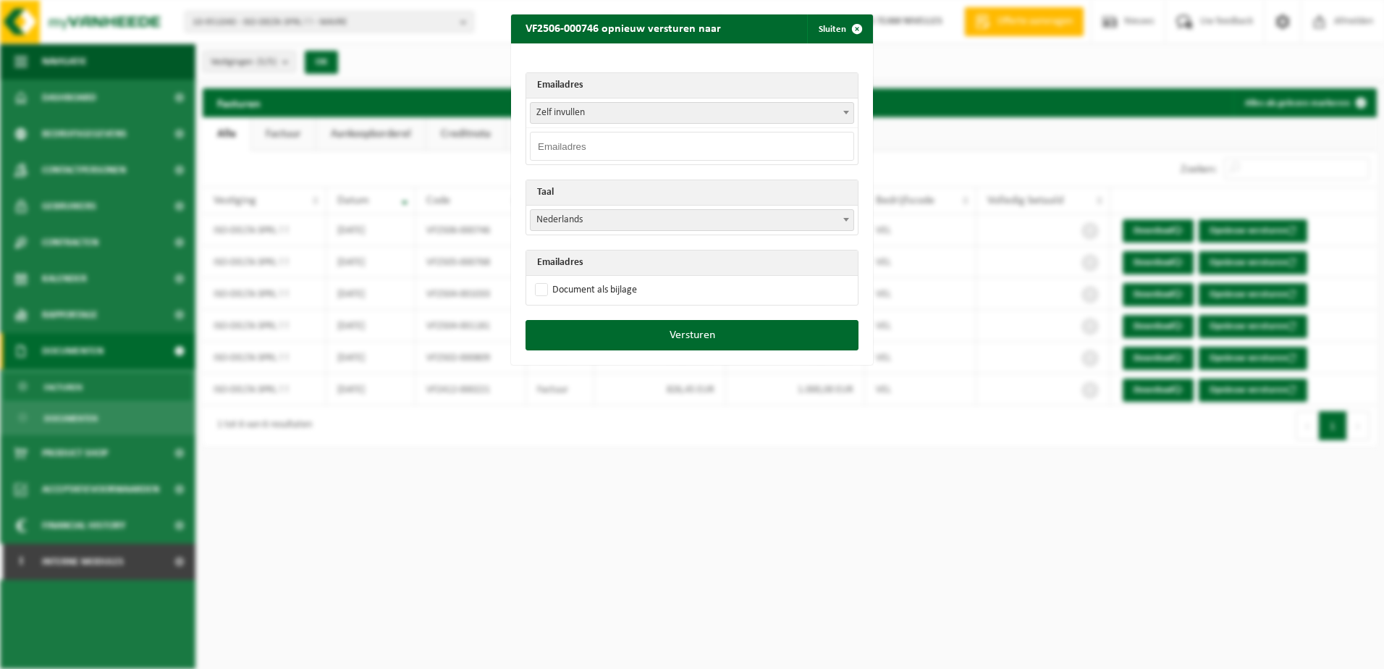
click at [596, 138] on input "email" at bounding box center [692, 146] width 324 height 29
paste input "[EMAIL_ADDRESS][DOMAIN_NAME]>"
type input "[EMAIL_ADDRESS][DOMAIN_NAME]"
click at [604, 216] on span "Nederlands" at bounding box center [692, 220] width 323 height 20
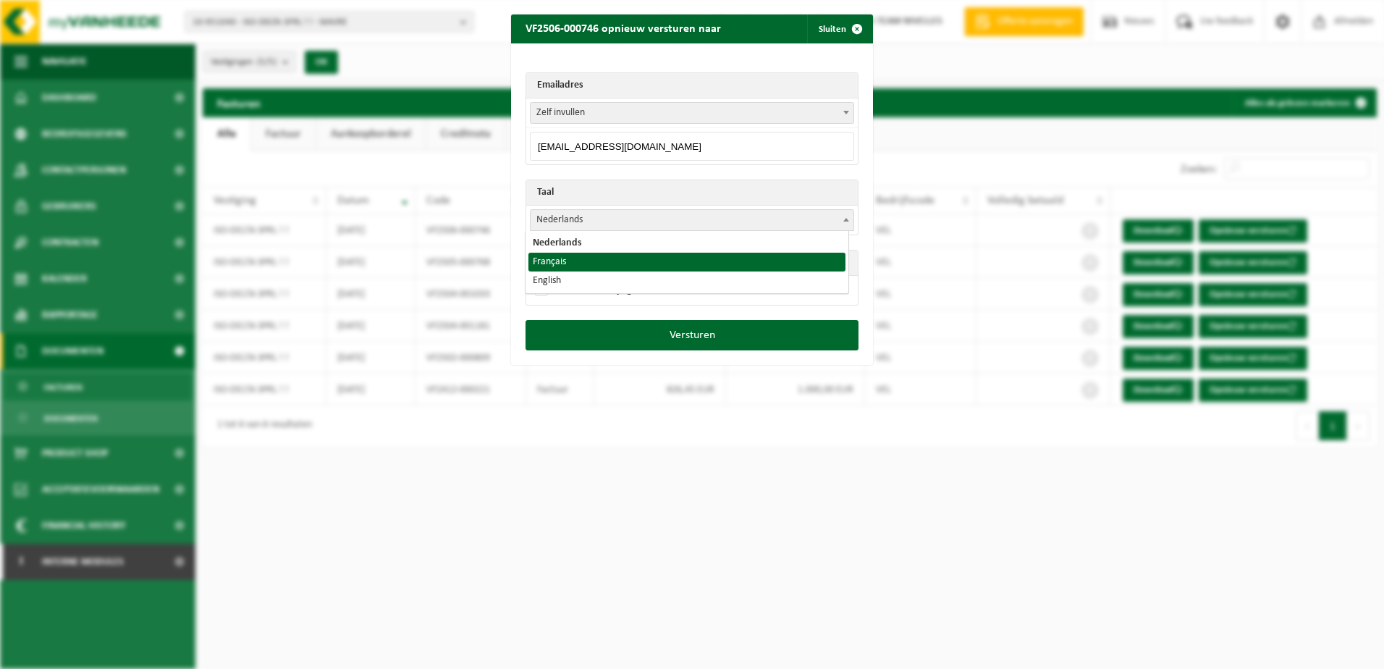
select select "fr"
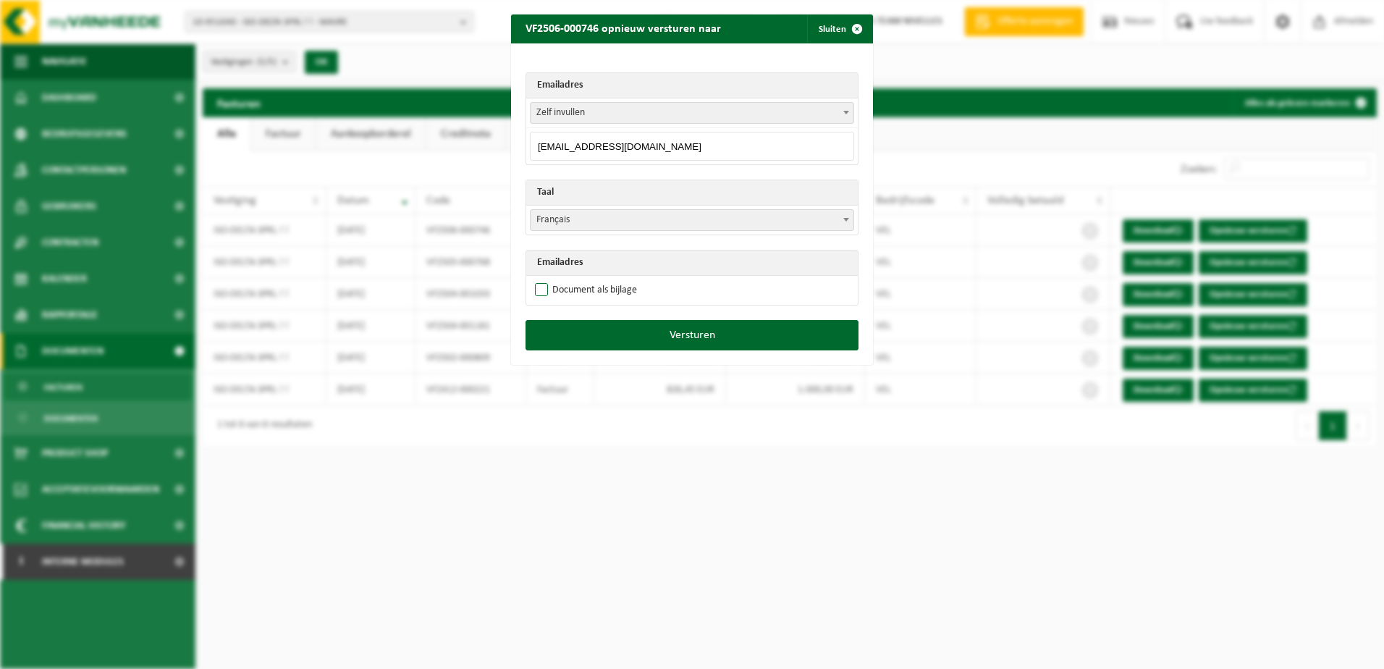
click at [575, 287] on label "Document als bijlage" at bounding box center [584, 290] width 105 height 22
click at [575, 279] on input "Document als bijlage" at bounding box center [710, 279] width 362 height 1
checkbox input "true"
click at [614, 339] on button "Versturen" at bounding box center [691, 335] width 333 height 30
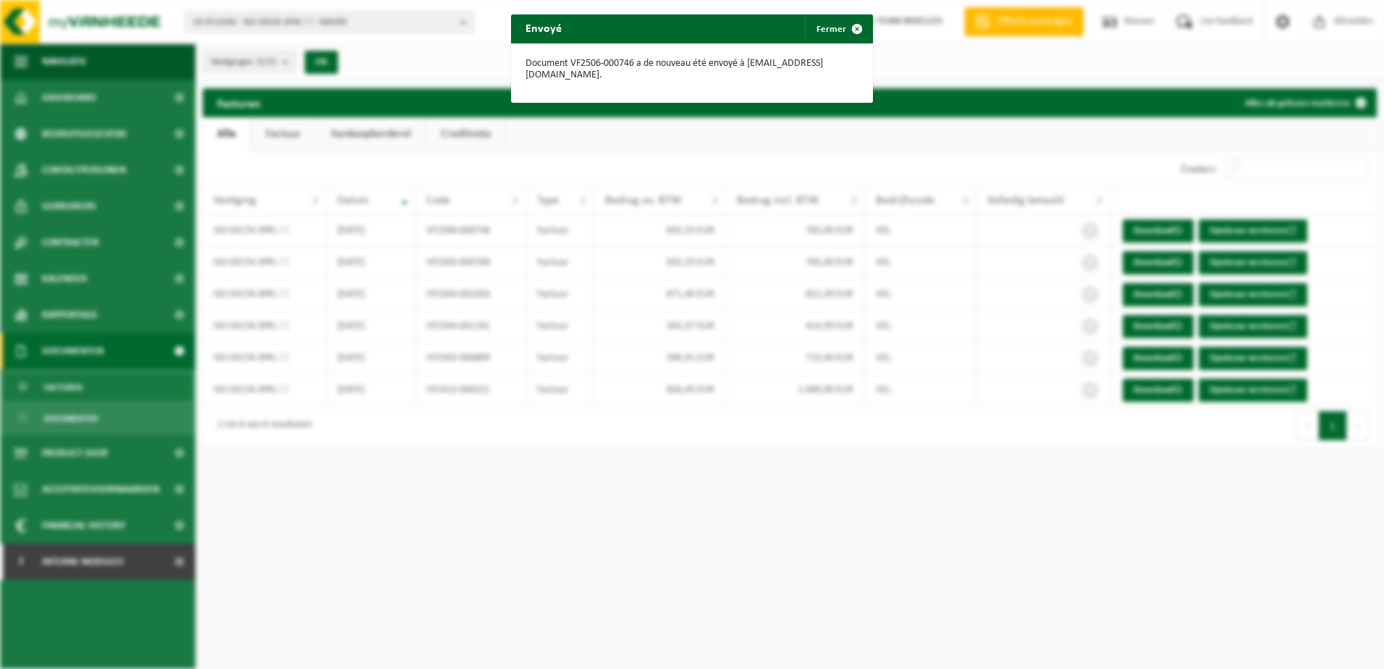
click at [1266, 332] on div "Envoyé Fermer Document VF2506-000746 a de nouveau été envoyé à [EMAIL_ADDRESS][…" at bounding box center [692, 334] width 1384 height 669
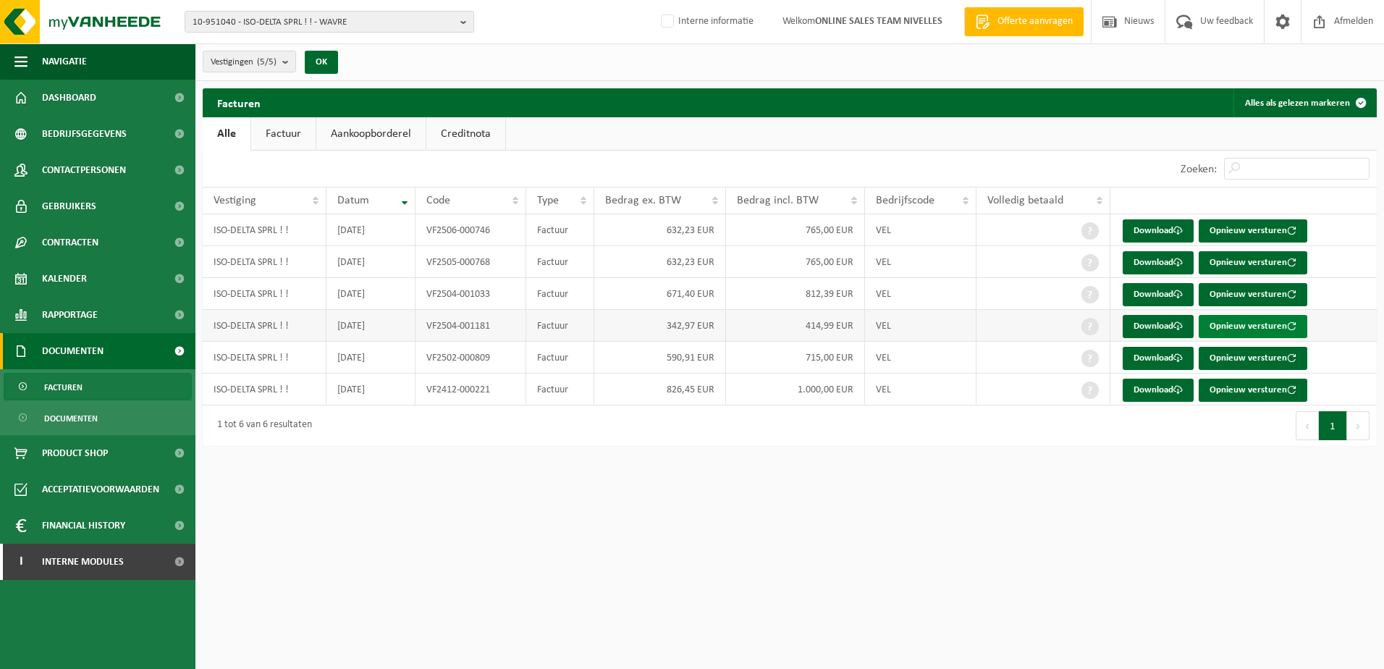
click at [1266, 324] on button "Opnieuw versturen" at bounding box center [1253, 326] width 109 height 23
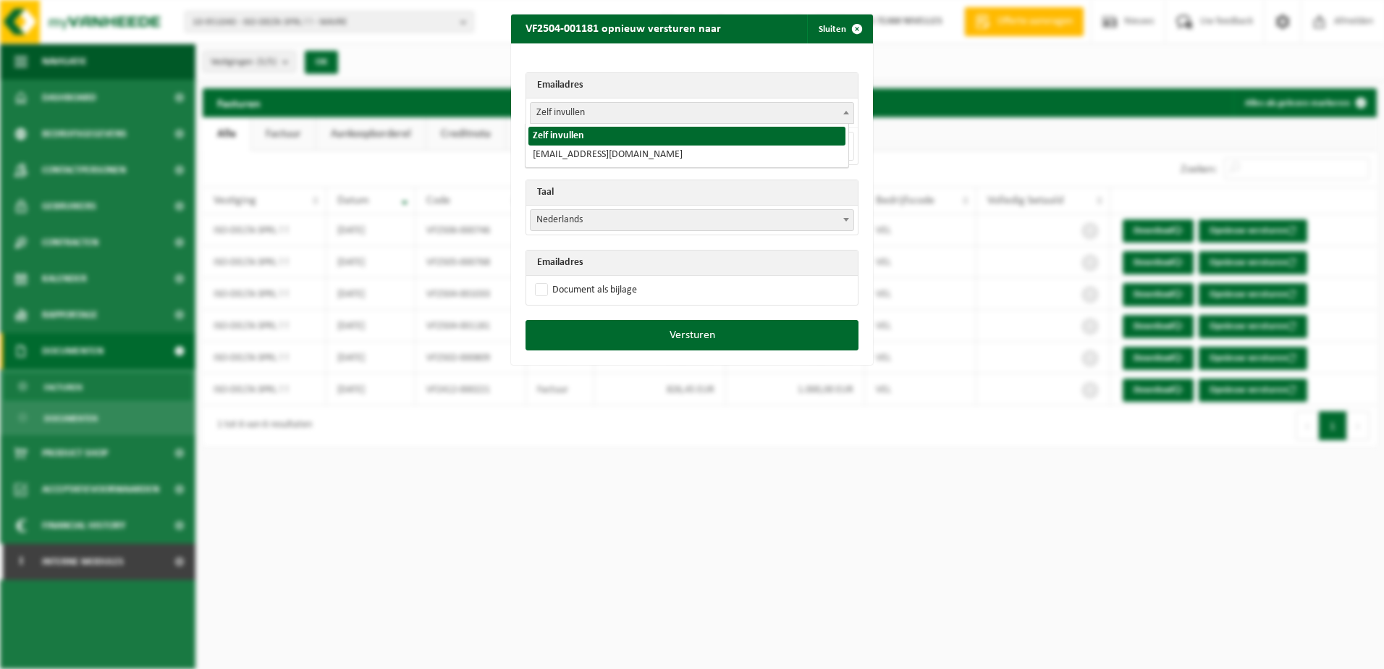
click at [653, 116] on span "Zelf invullen" at bounding box center [692, 113] width 323 height 20
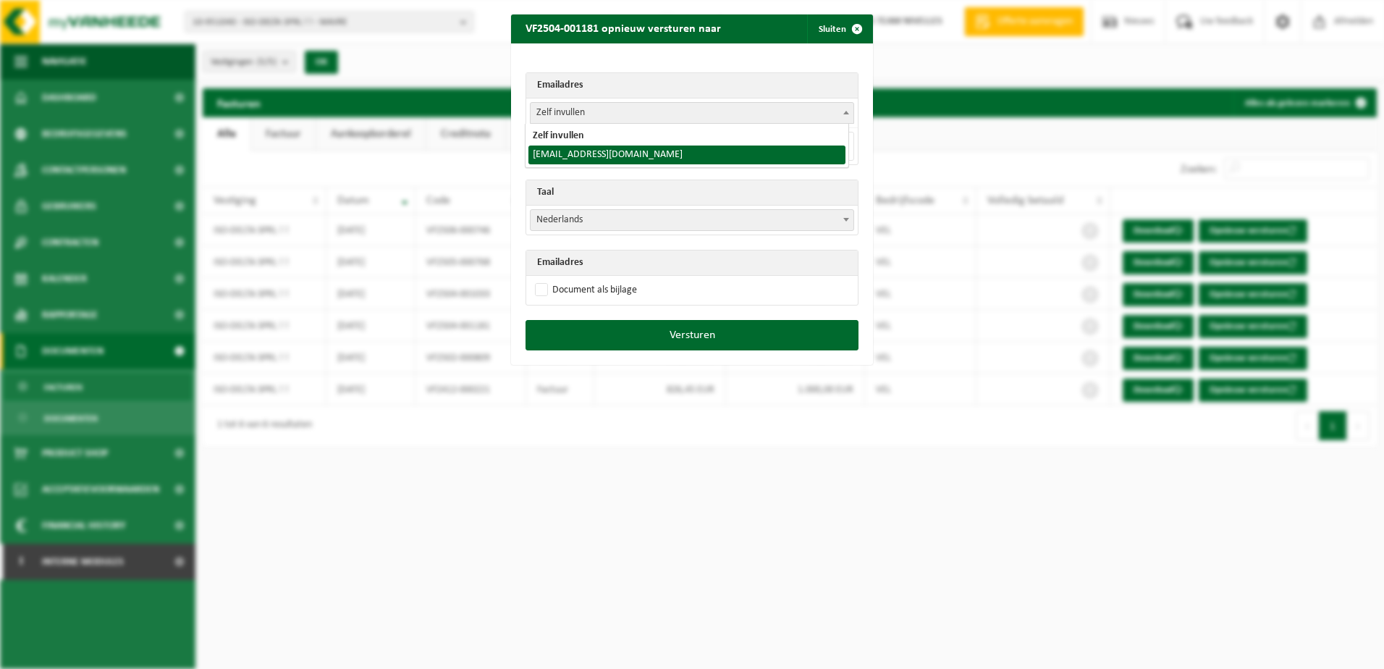
select select "[EMAIL_ADDRESS][DOMAIN_NAME]"
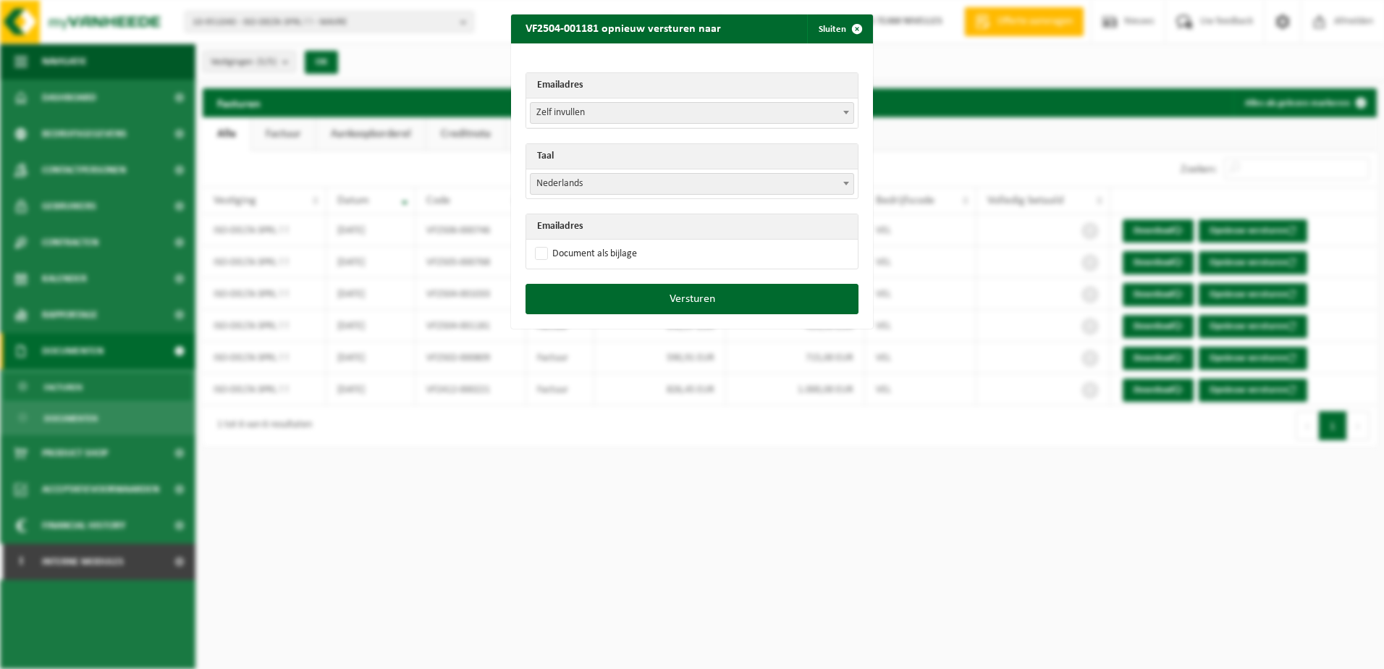
click at [643, 117] on span "Zelf invullen" at bounding box center [692, 113] width 323 height 20
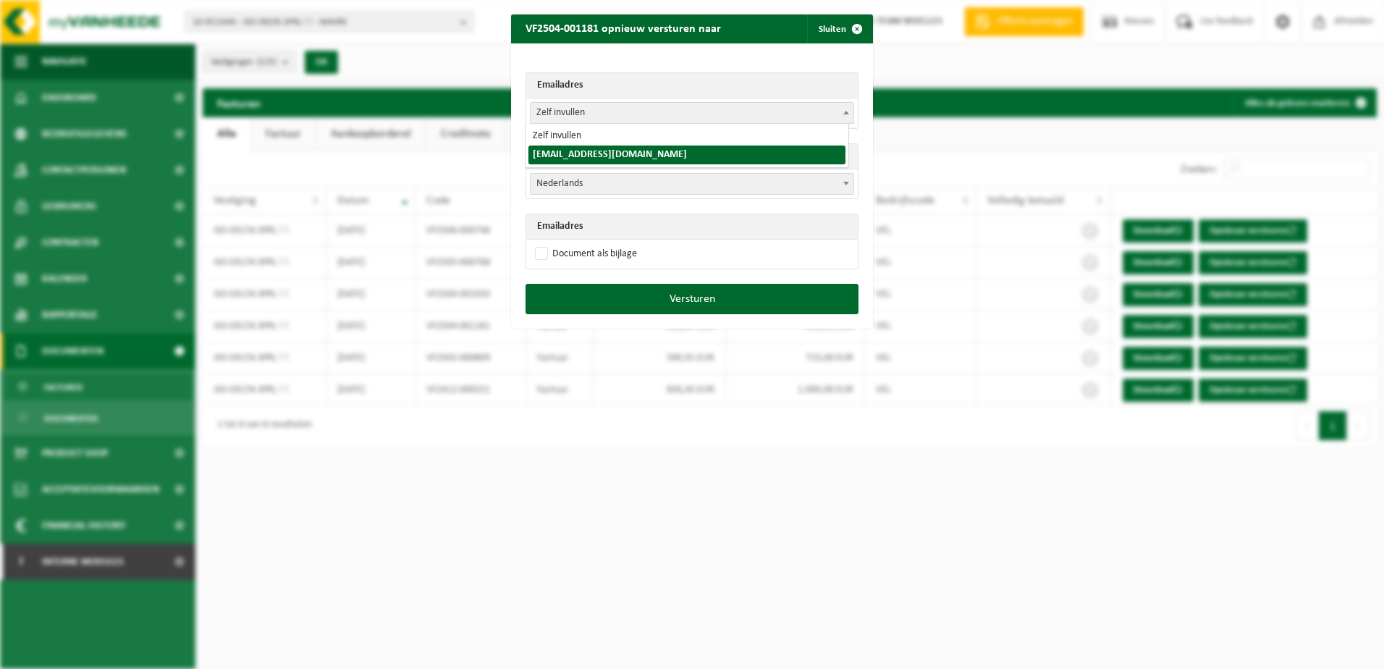
drag, startPoint x: 611, startPoint y: 151, endPoint x: 600, endPoint y: 150, distance: 10.9
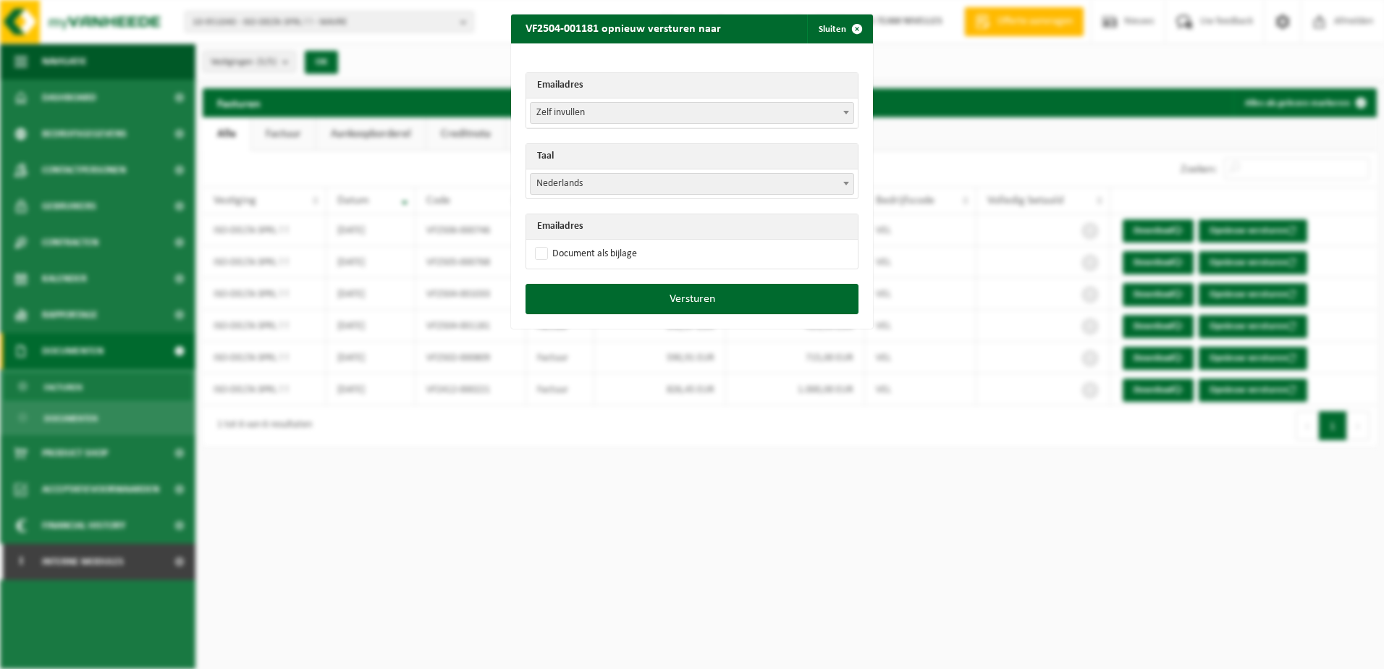
click at [573, 183] on span "Nederlands" at bounding box center [692, 184] width 323 height 20
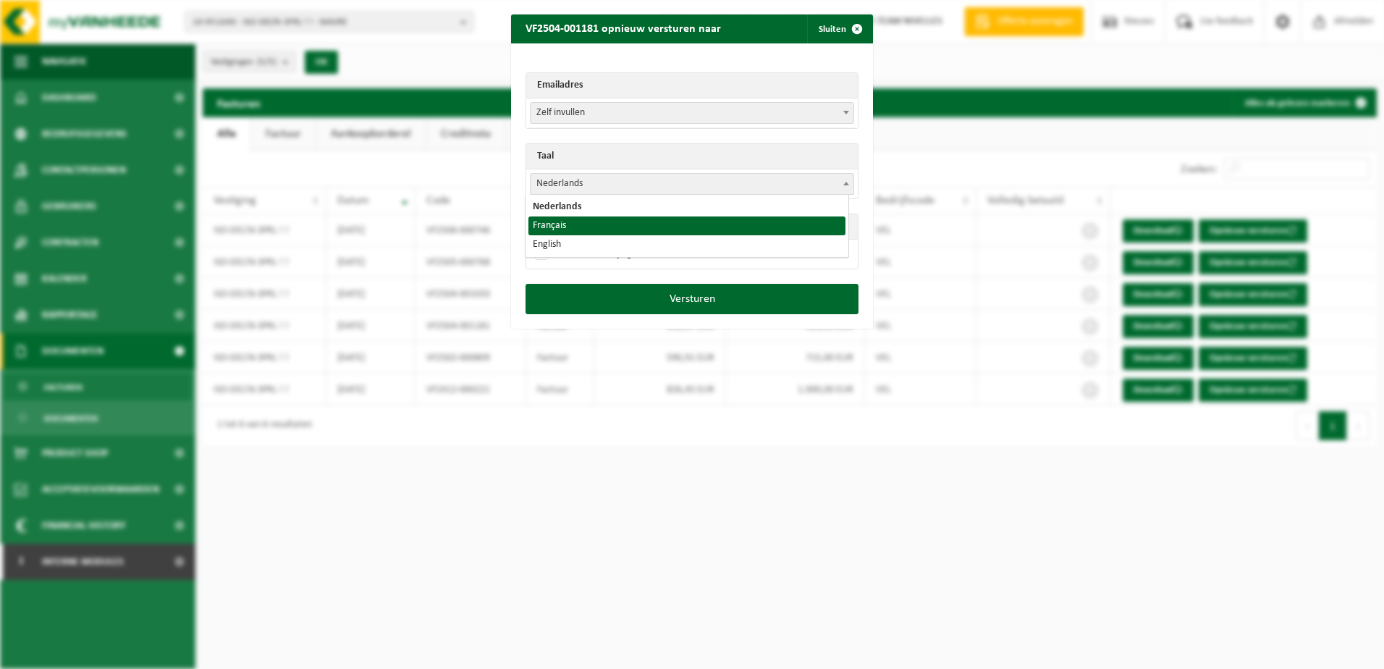
select select "fr"
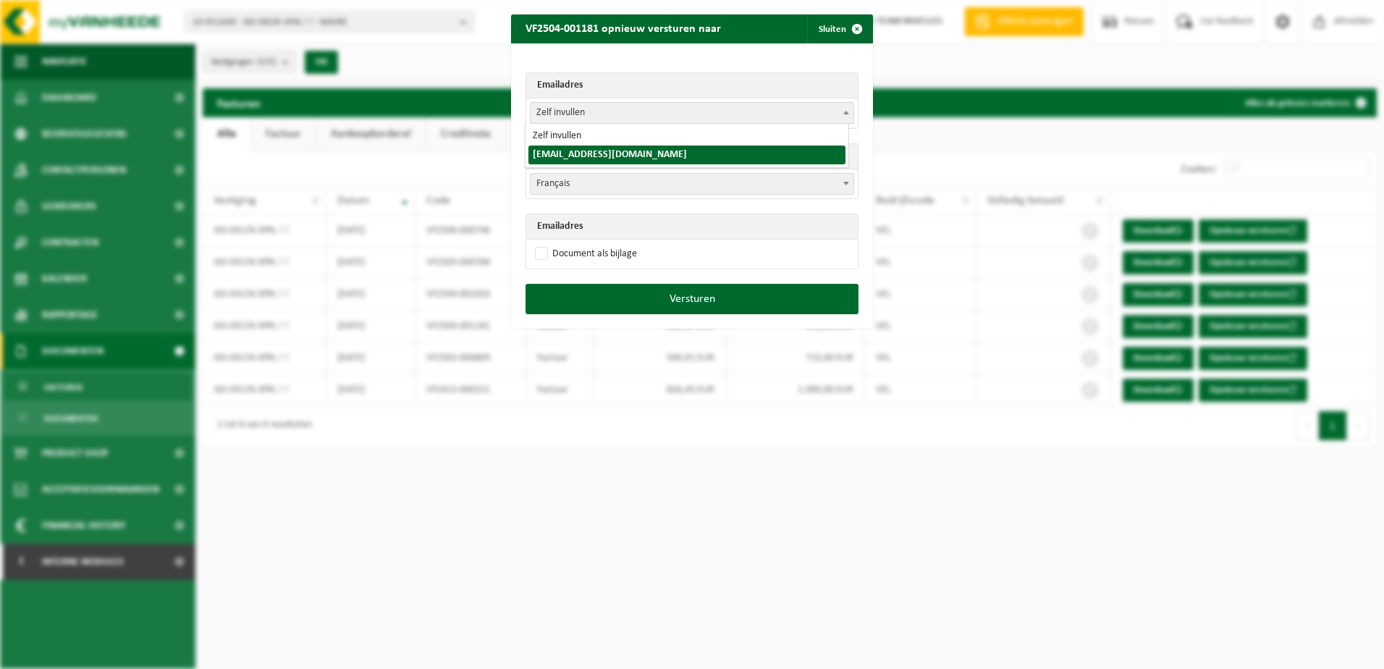
click at [842, 109] on span at bounding box center [846, 112] width 14 height 19
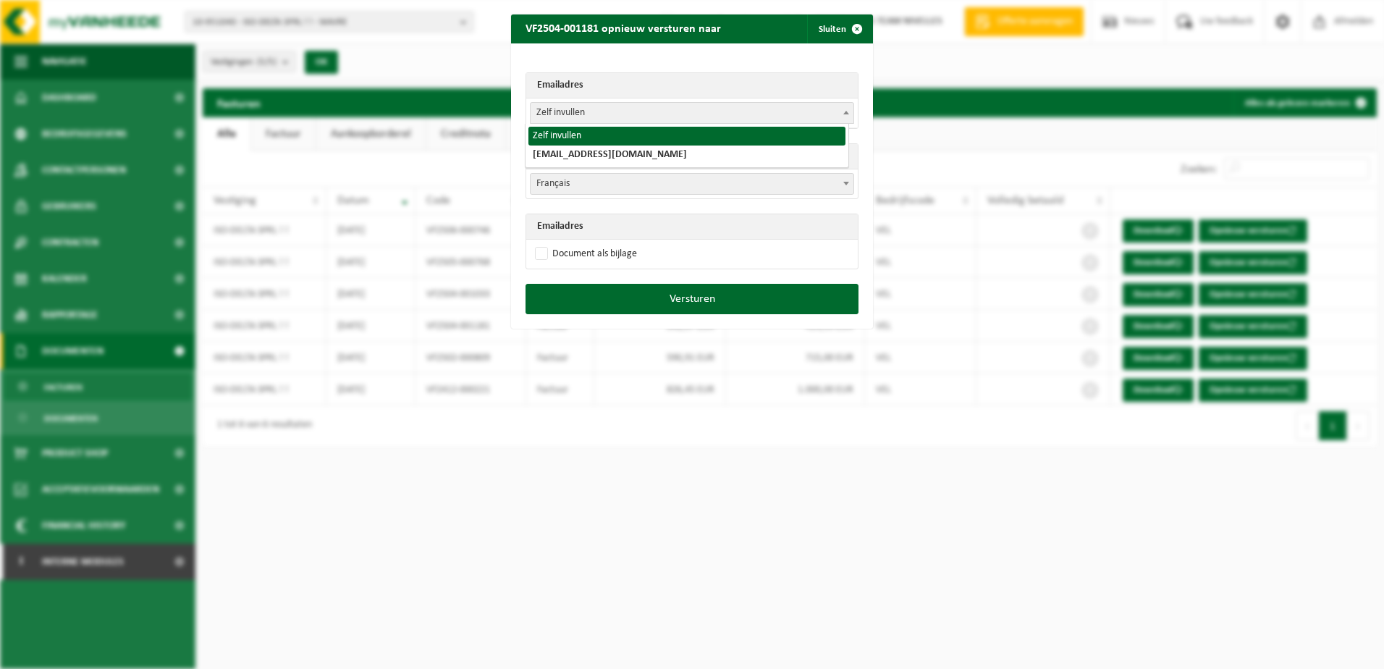
click at [624, 88] on th "Emailadres" at bounding box center [691, 85] width 331 height 25
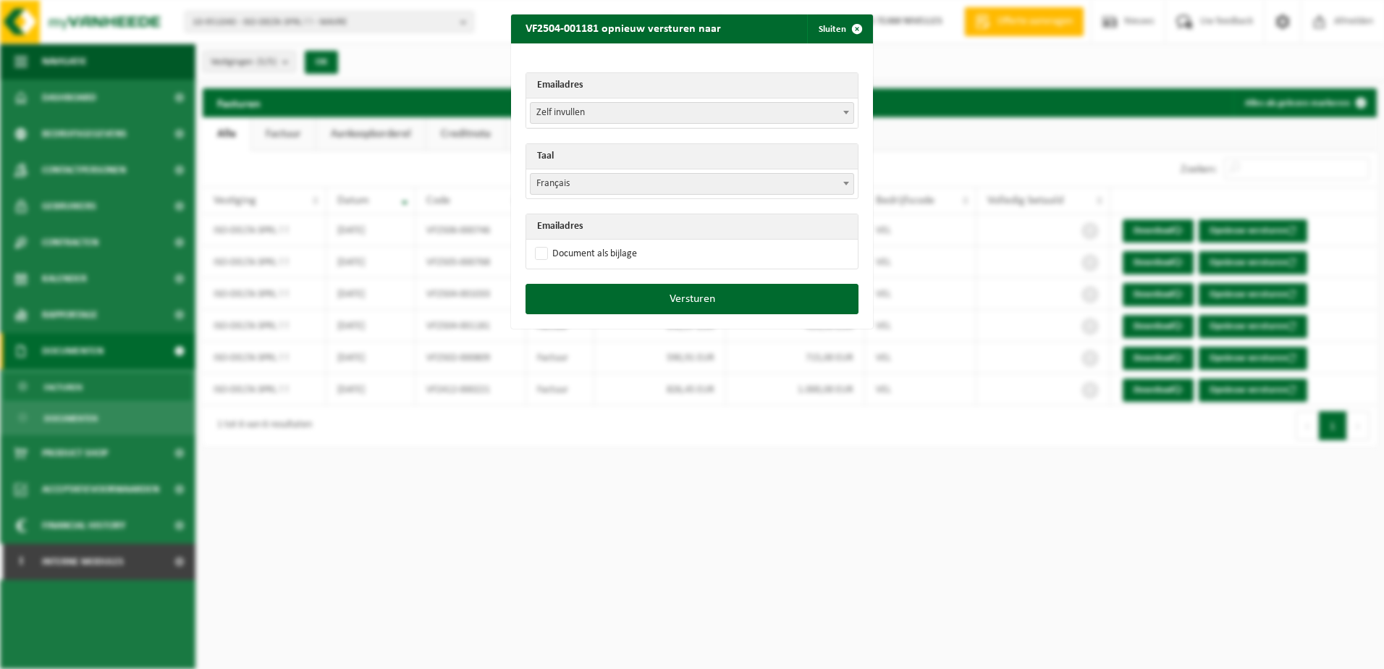
click at [589, 85] on th "Emailadres" at bounding box center [691, 85] width 331 height 25
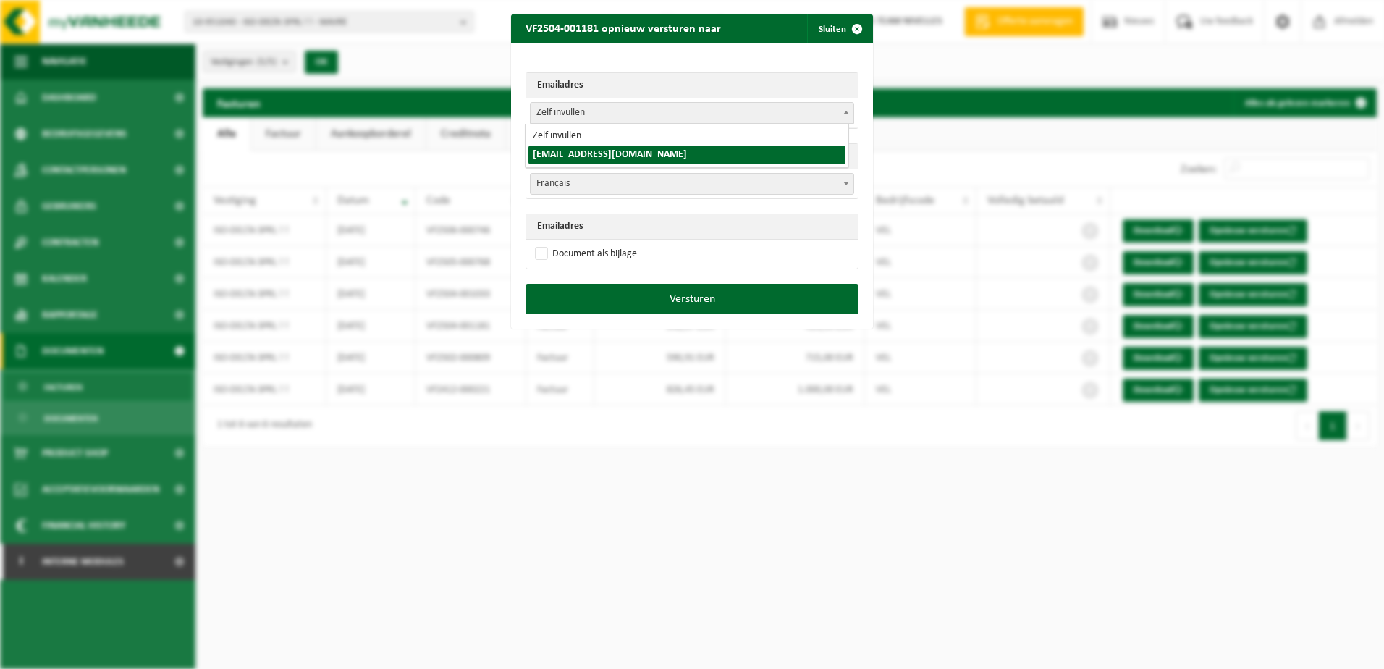
drag, startPoint x: 594, startPoint y: 108, endPoint x: 545, endPoint y: 109, distance: 49.2
click at [545, 109] on span "Zelf invullen" at bounding box center [692, 113] width 323 height 20
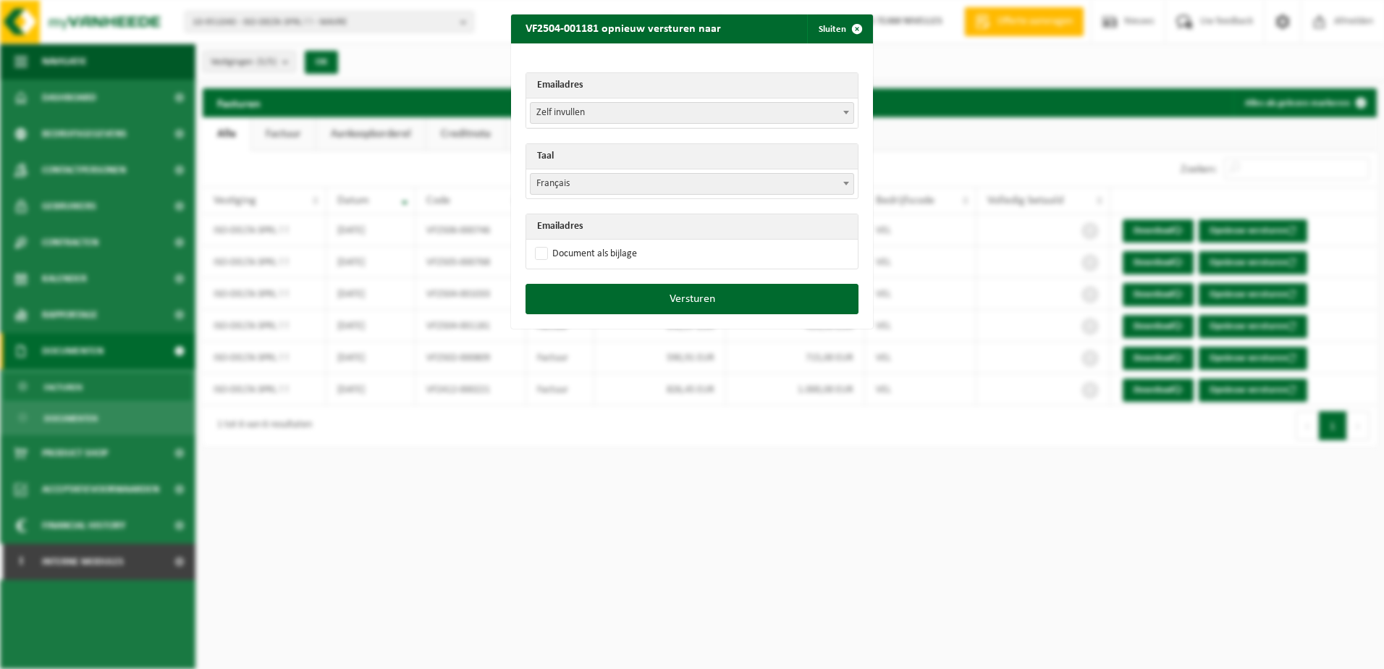
click at [601, 148] on th "Taal" at bounding box center [691, 156] width 331 height 25
click at [599, 121] on span "Zelf invullen" at bounding box center [692, 113] width 323 height 20
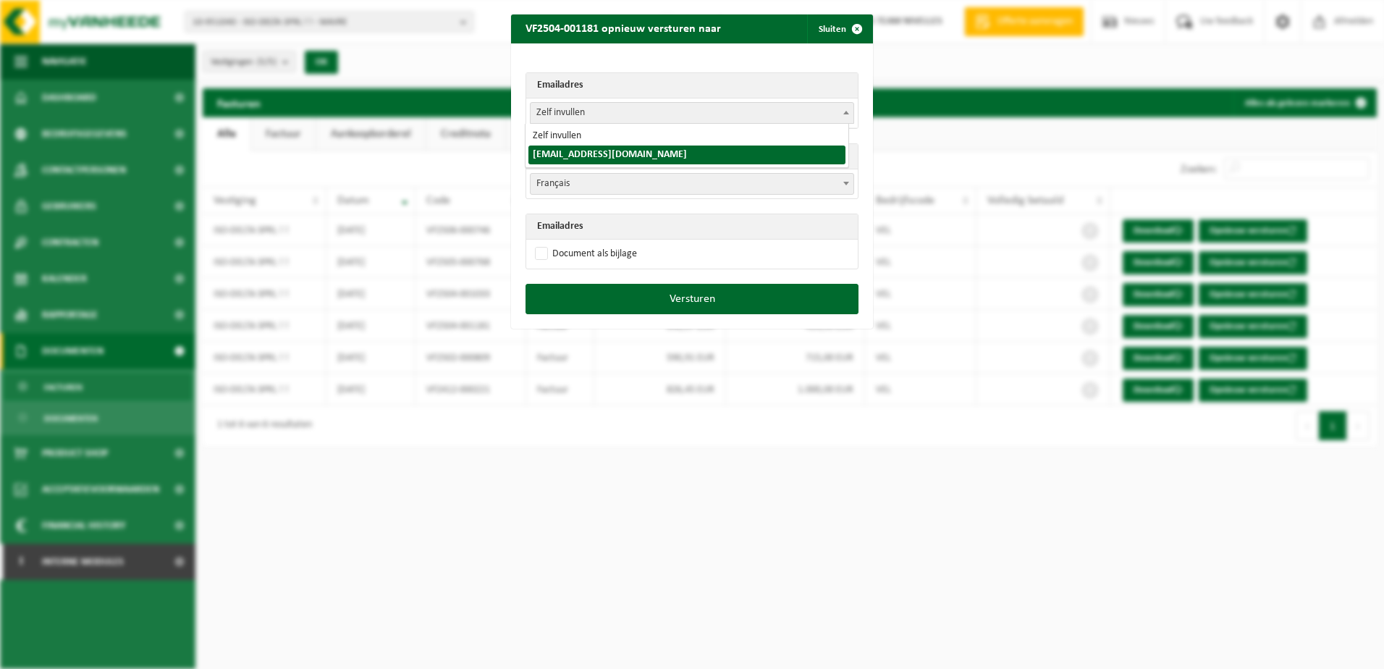
click at [933, 245] on div "VF2504-001181 opnieuw versturen naar Sluiten Emailadres Zelf invullen [EMAIL_AD…" at bounding box center [692, 334] width 1384 height 669
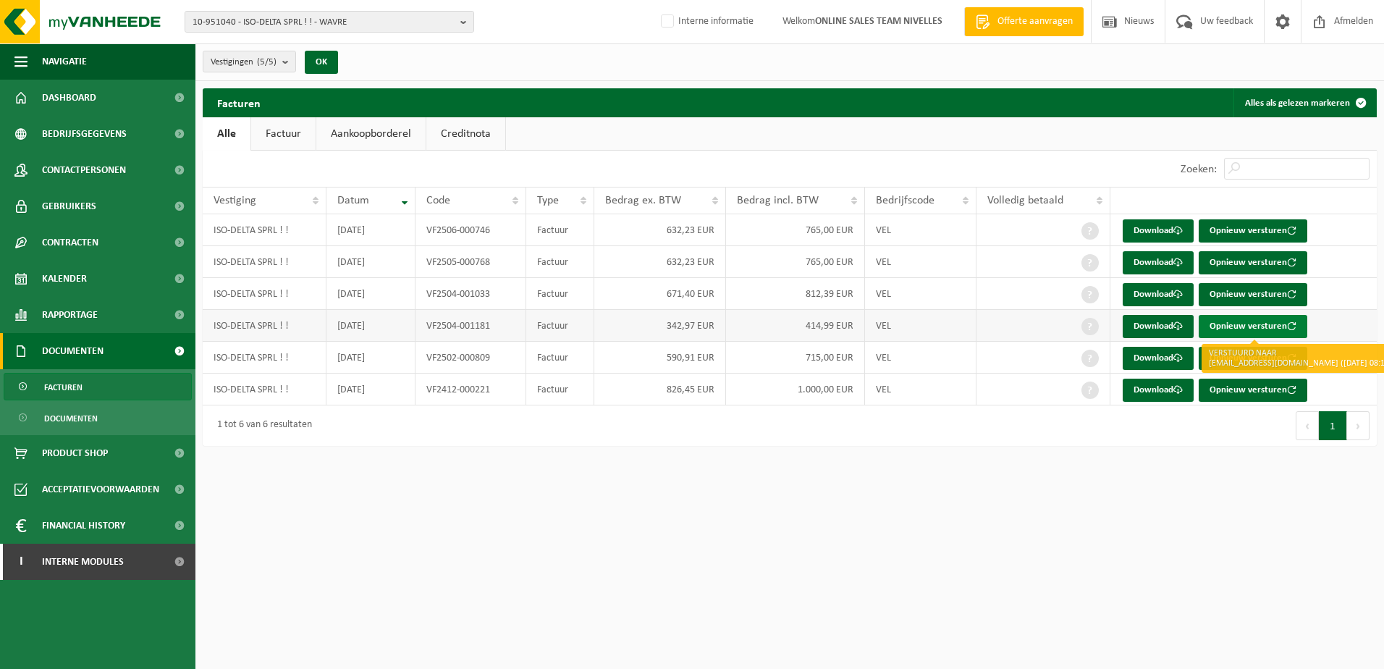
click at [1270, 324] on button "Opnieuw versturen" at bounding box center [1253, 326] width 109 height 23
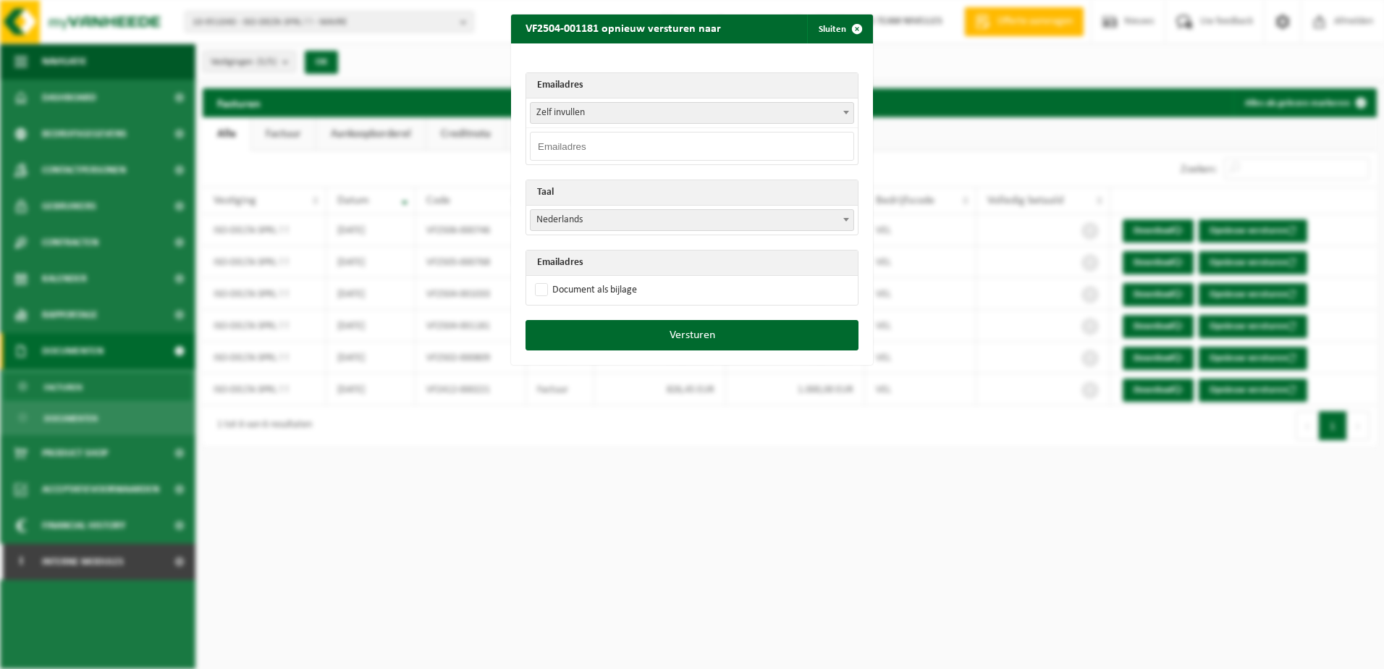
click at [576, 147] on input "email" at bounding box center [692, 146] width 324 height 29
paste input "[EMAIL_ADDRESS][DOMAIN_NAME]>"
type input "[EMAIL_ADDRESS][DOMAIN_NAME]"
click at [601, 217] on span "Nederlands" at bounding box center [692, 220] width 323 height 20
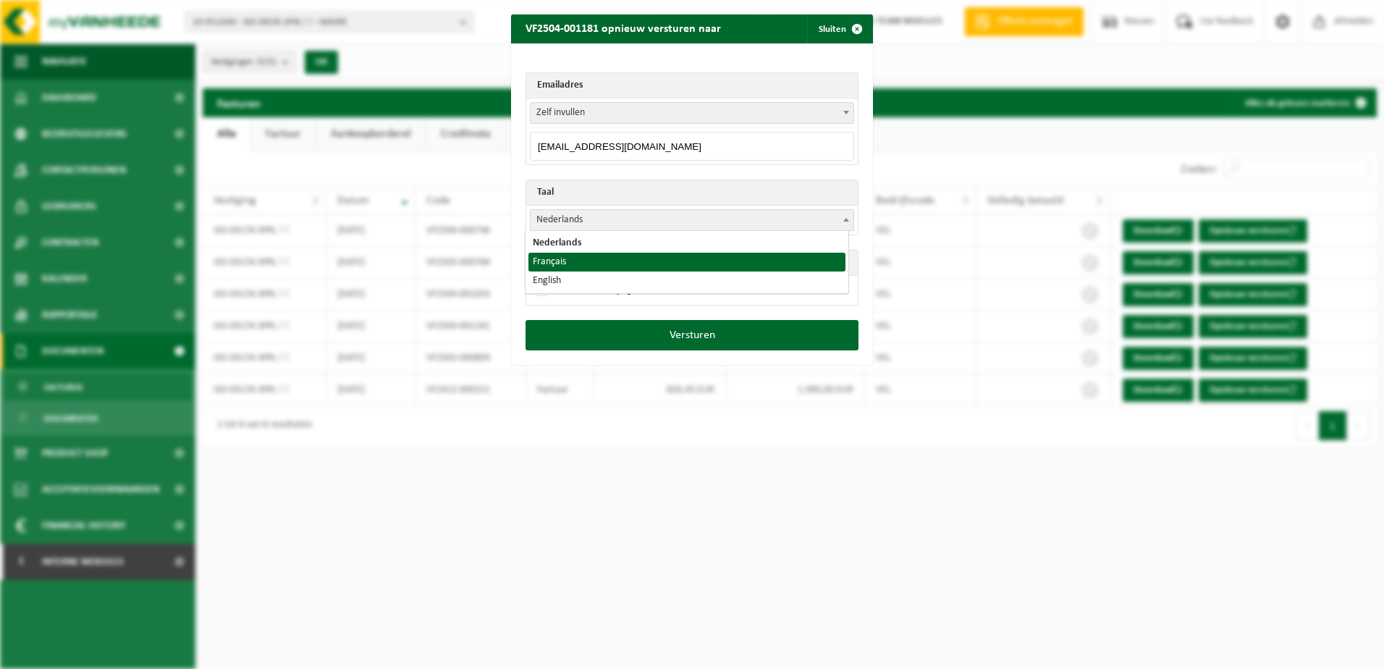
select select "fr"
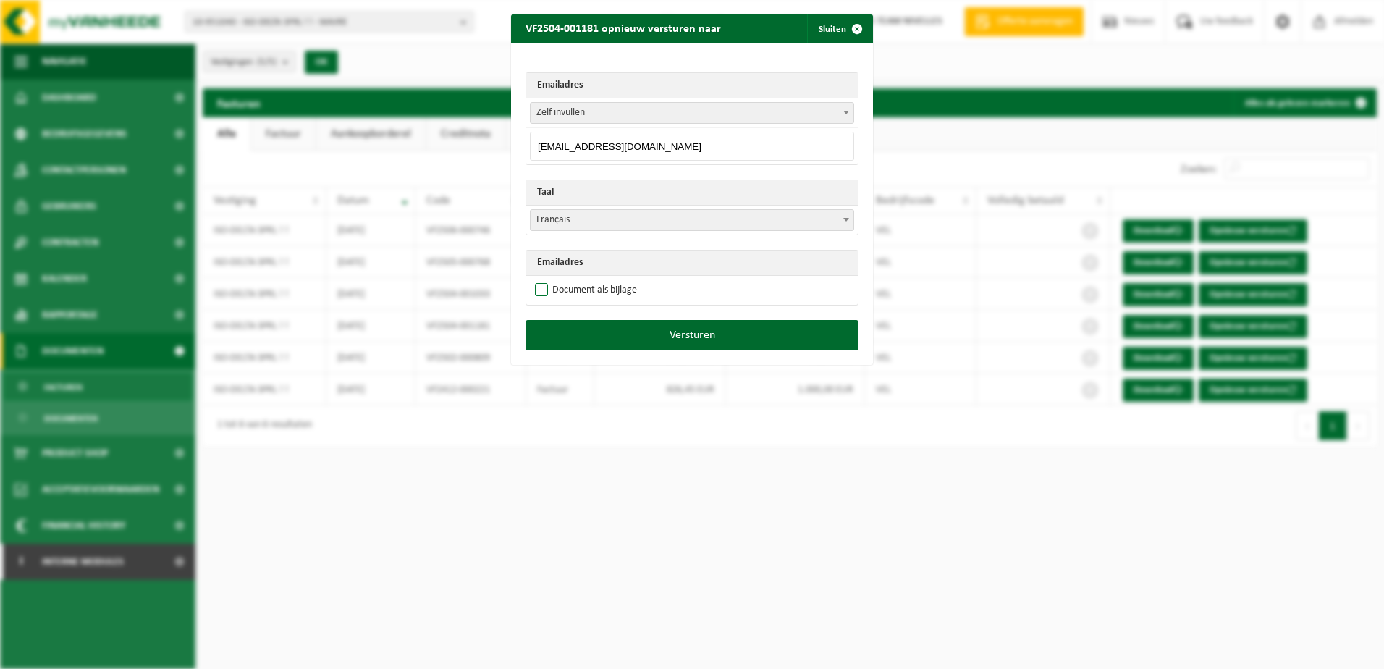
click at [575, 291] on label "Document als bijlage" at bounding box center [584, 290] width 105 height 22
click at [575, 279] on input "Document als bijlage" at bounding box center [710, 279] width 362 height 1
checkbox input "true"
click at [575, 329] on button "Versturen" at bounding box center [691, 335] width 333 height 30
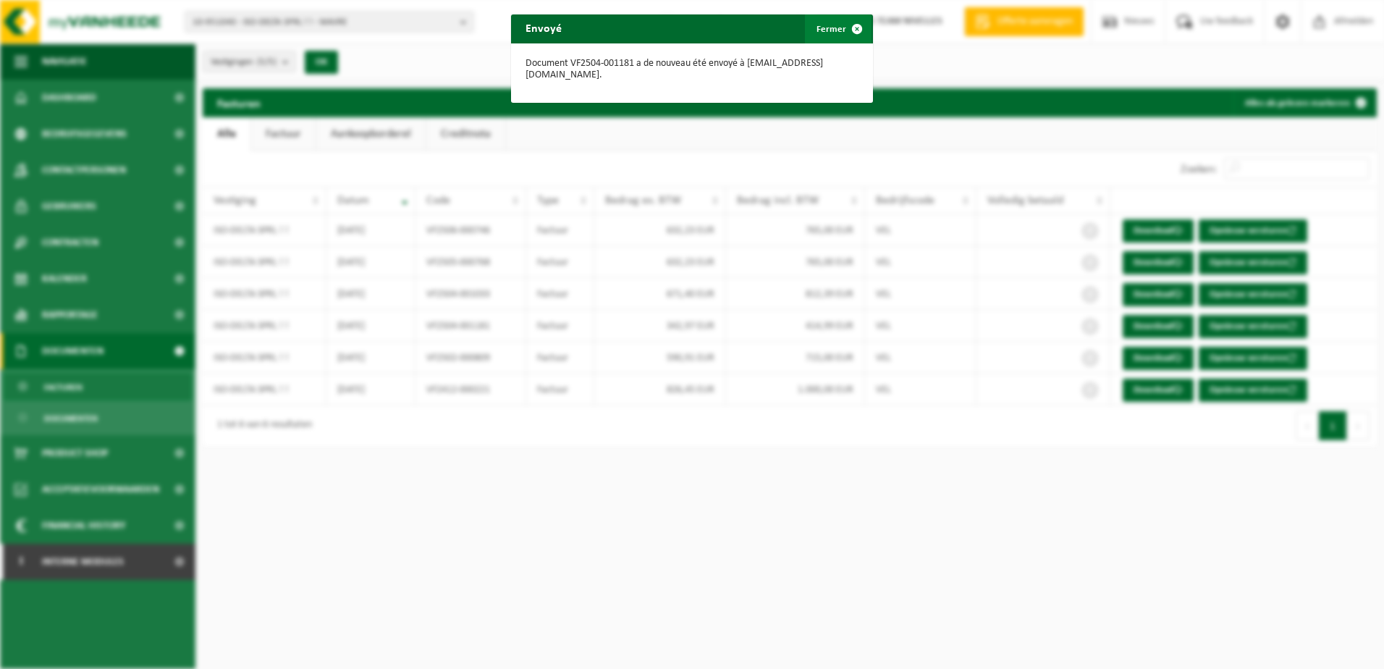
click at [851, 25] on span "button" at bounding box center [857, 28] width 29 height 29
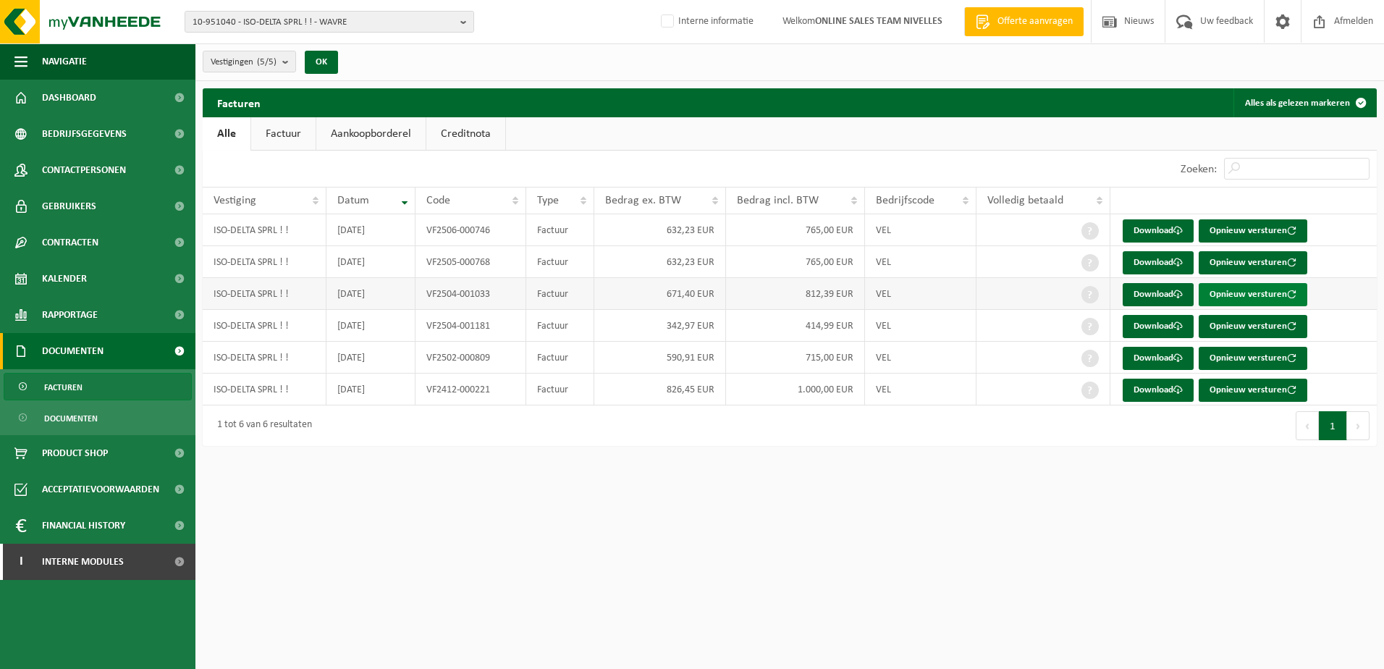
click at [1253, 294] on button "Opnieuw versturen" at bounding box center [1253, 294] width 109 height 23
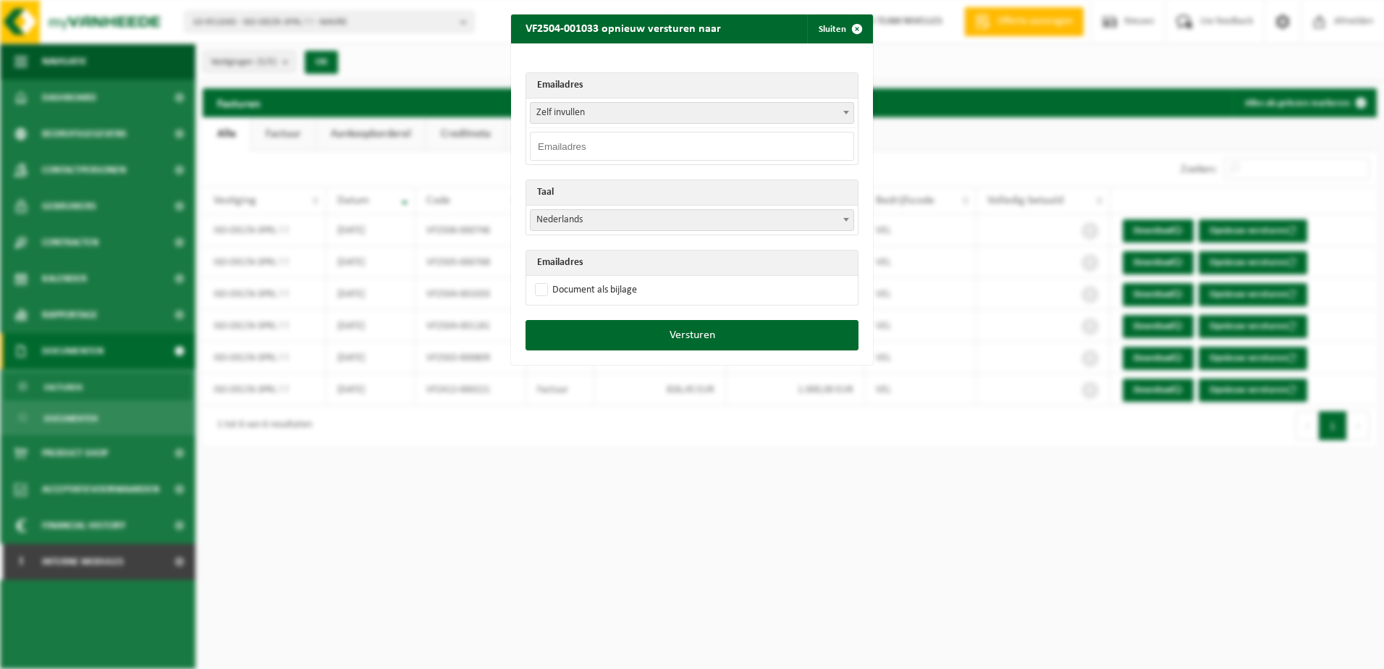
click at [614, 151] on input "email" at bounding box center [692, 146] width 324 height 29
type input "[EMAIL_ADDRESS][DOMAIN_NAME]"
click at [649, 216] on span "Nederlands" at bounding box center [692, 220] width 323 height 20
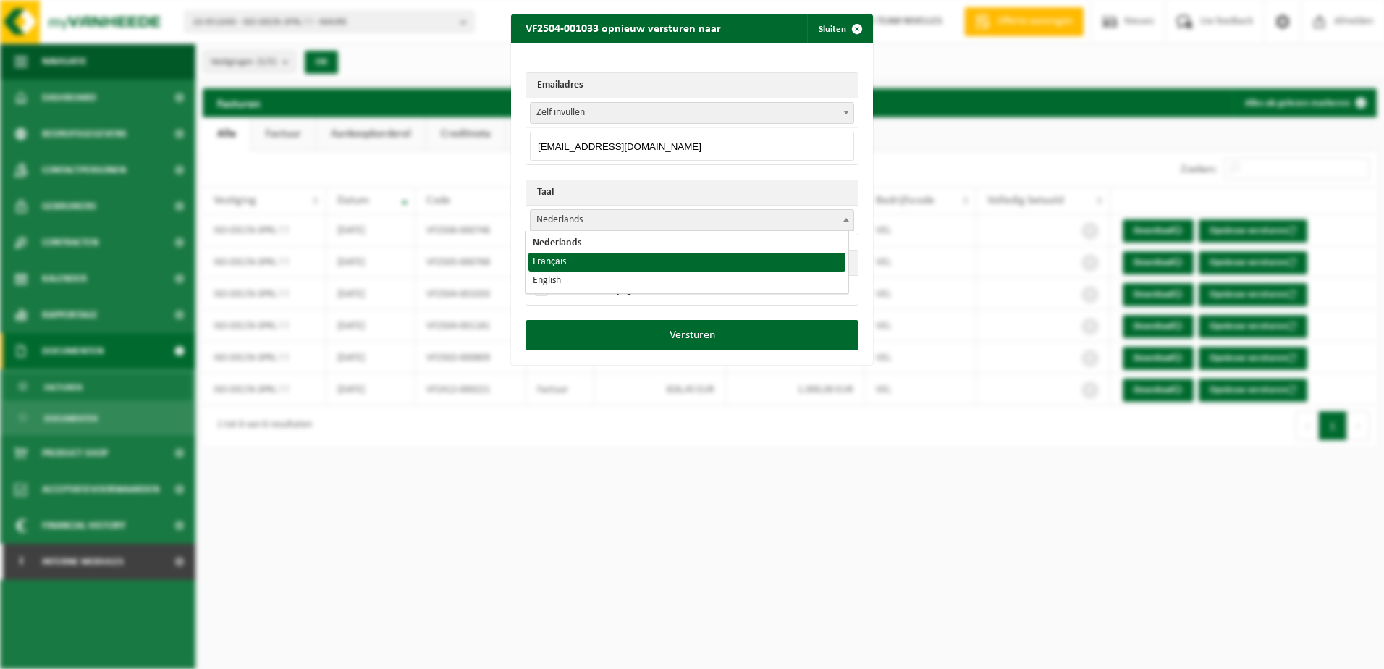
select select "fr"
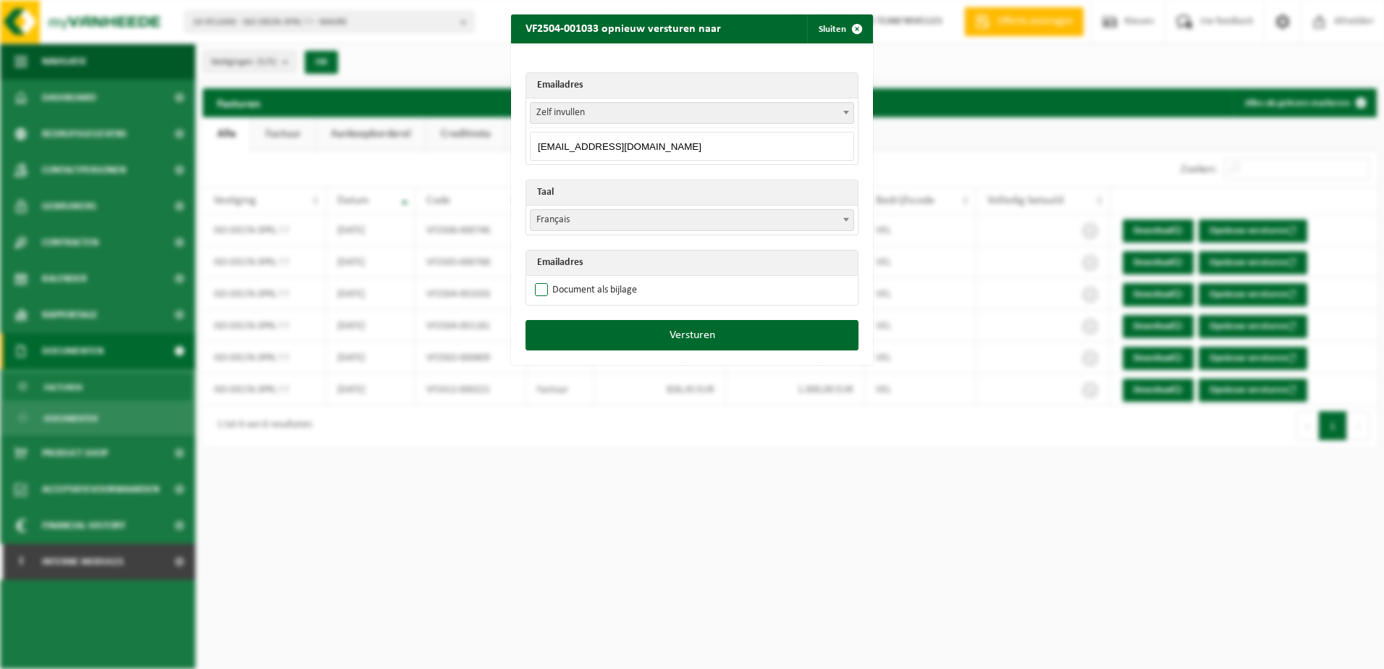
click at [559, 295] on label "Document als bijlage" at bounding box center [584, 290] width 105 height 22
click at [559, 279] on input "Document als bijlage" at bounding box center [710, 279] width 362 height 1
checkbox input "true"
click at [573, 334] on button "Versturen" at bounding box center [691, 335] width 333 height 30
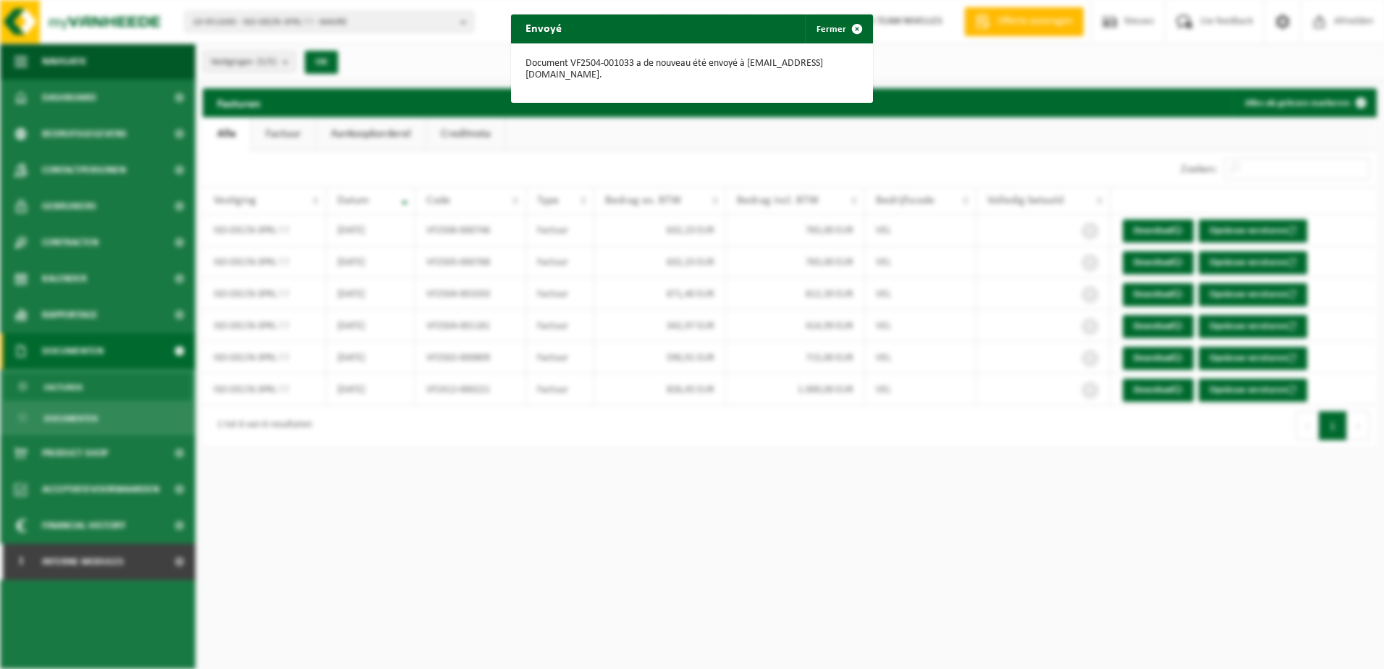
drag, startPoint x: 849, startPoint y: 28, endPoint x: 868, endPoint y: 37, distance: 20.7
click at [852, 30] on span "button" at bounding box center [857, 28] width 29 height 29
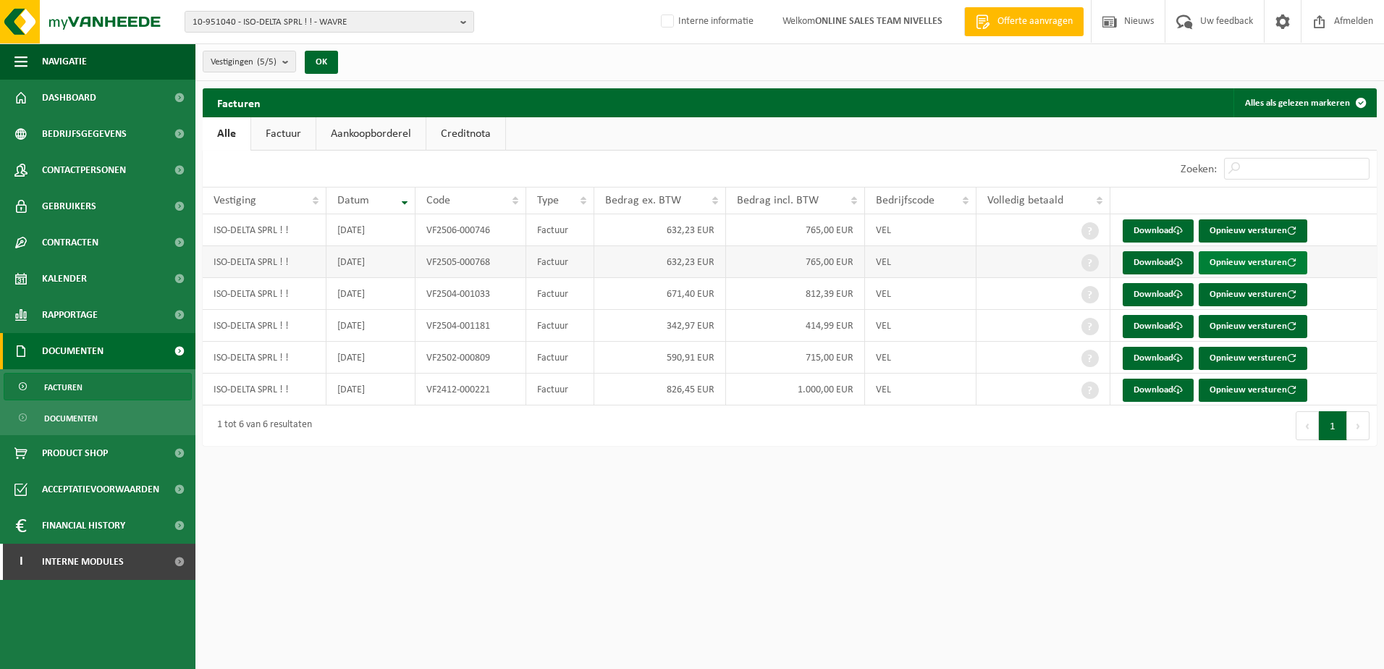
click at [1238, 267] on button "Opnieuw versturen" at bounding box center [1253, 262] width 109 height 23
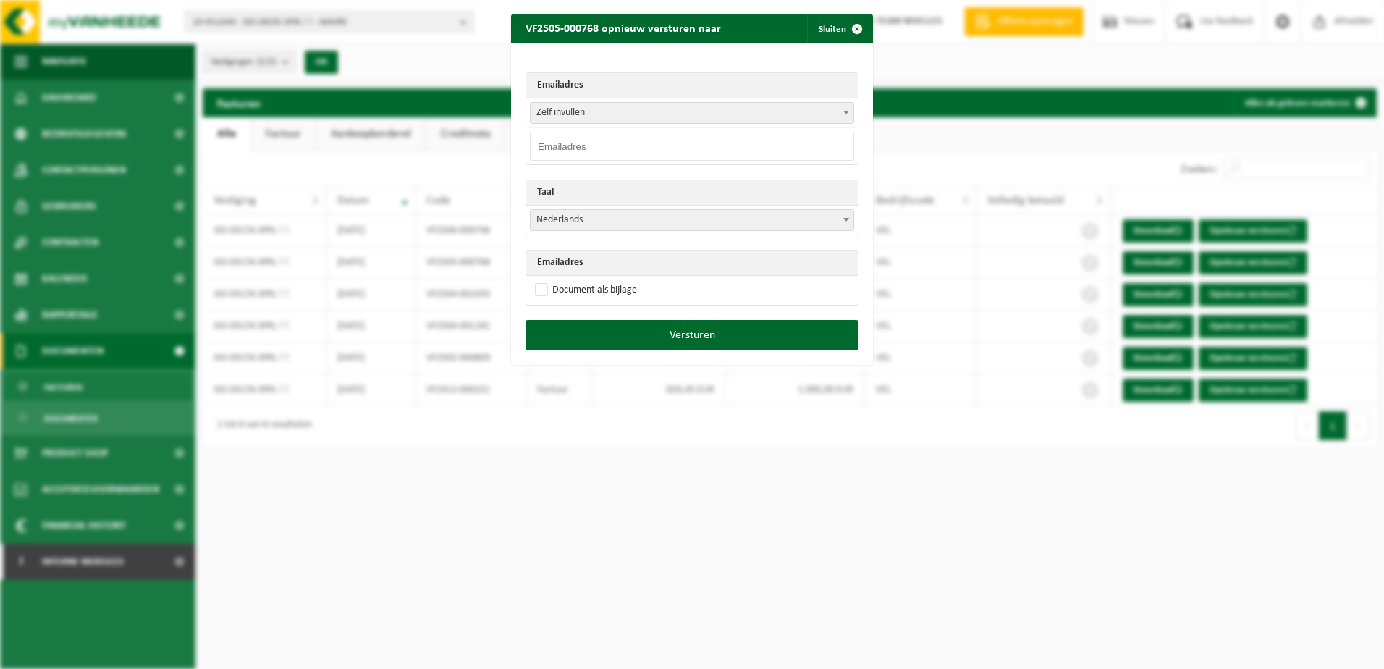
click at [693, 112] on span "Zelf invullen" at bounding box center [692, 113] width 323 height 20
click at [662, 187] on th "Taal" at bounding box center [691, 192] width 331 height 25
click at [632, 149] on input "email" at bounding box center [692, 146] width 324 height 29
paste input "[EMAIL_ADDRESS][DOMAIN_NAME]>"
type input "[EMAIL_ADDRESS][DOMAIN_NAME]"
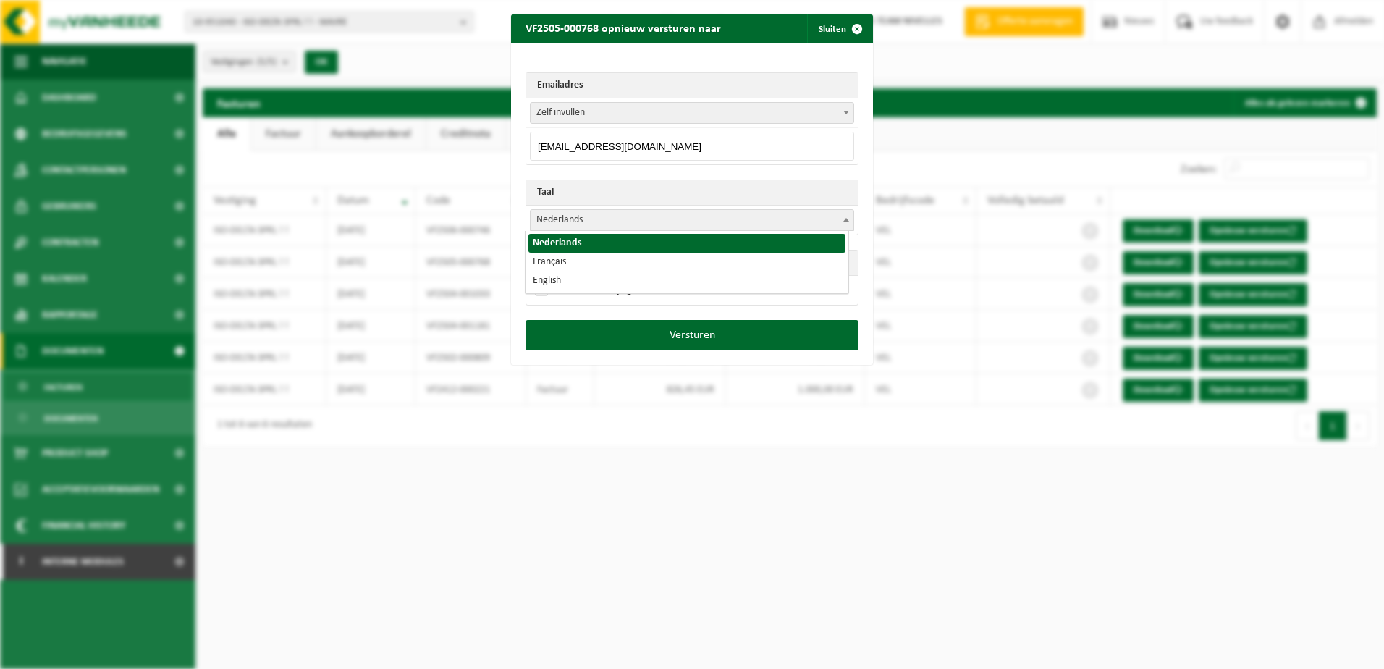
click at [582, 218] on span "Nederlands" at bounding box center [692, 220] width 323 height 20
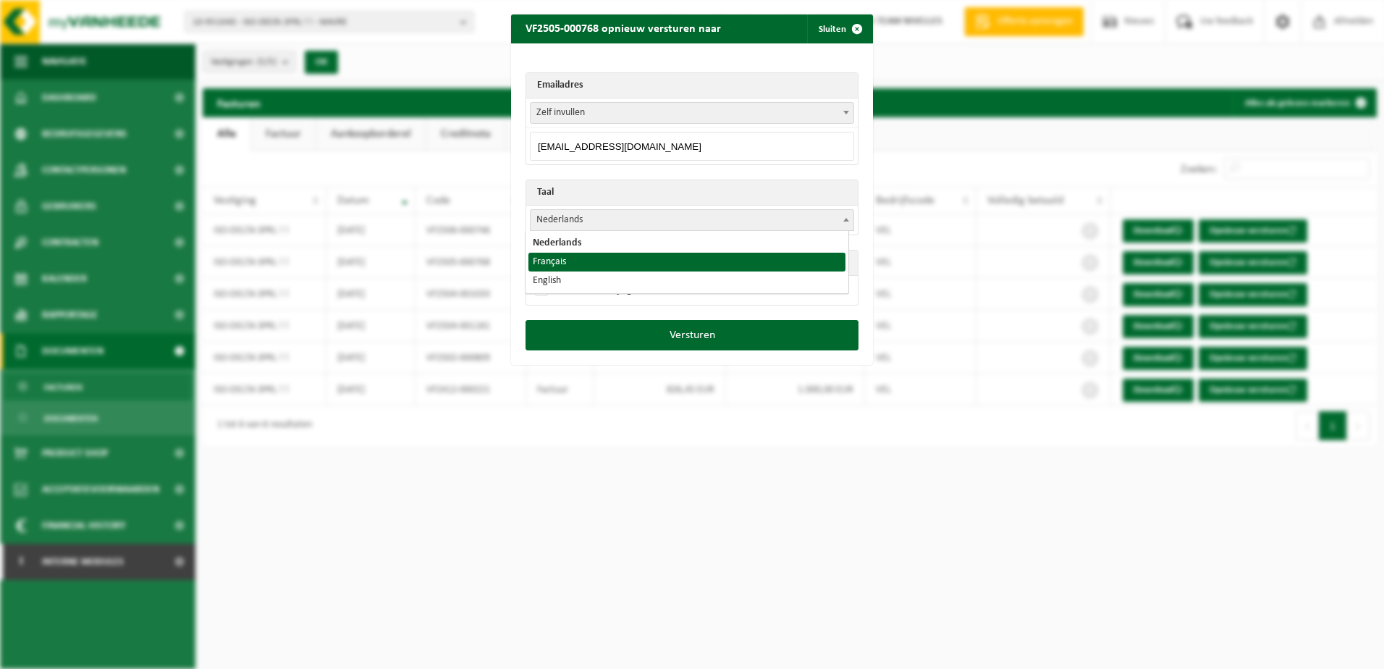
select select "fr"
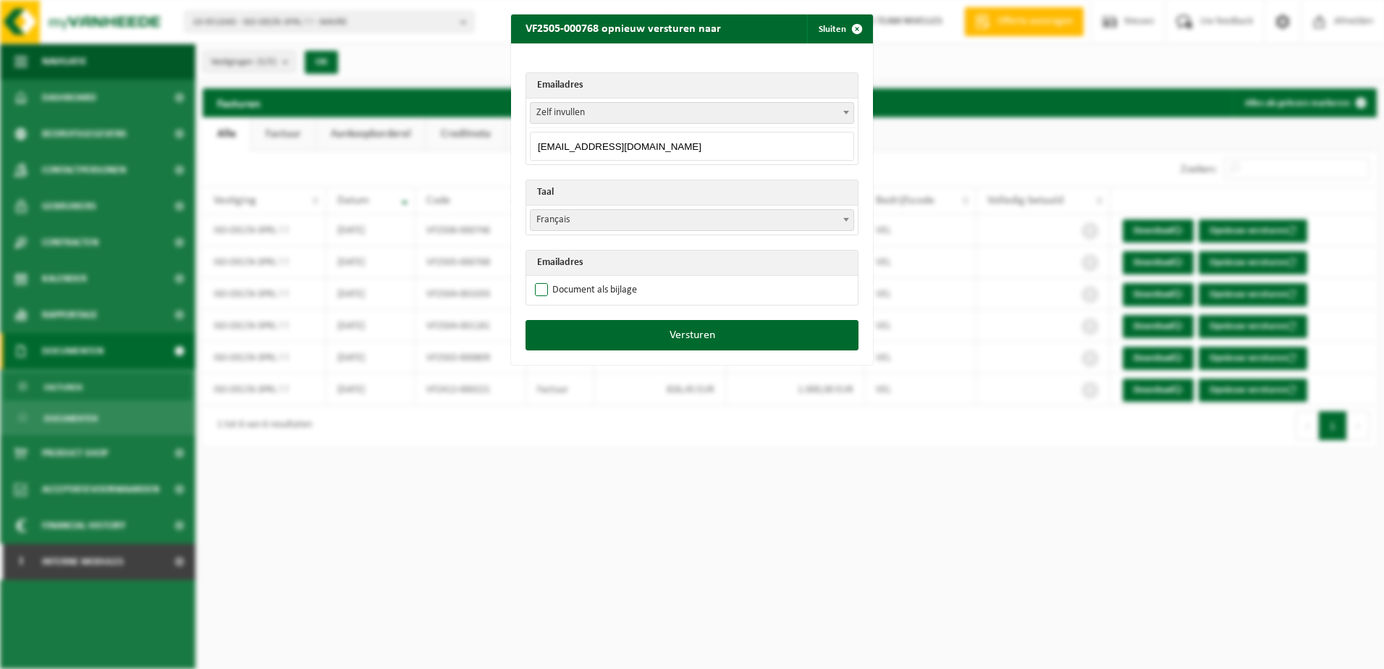
click at [533, 290] on label "Document als bijlage" at bounding box center [584, 290] width 105 height 22
click at [533, 279] on input "Document als bijlage" at bounding box center [710, 279] width 362 height 1
checkbox input "true"
click at [582, 345] on button "Versturen" at bounding box center [691, 335] width 333 height 30
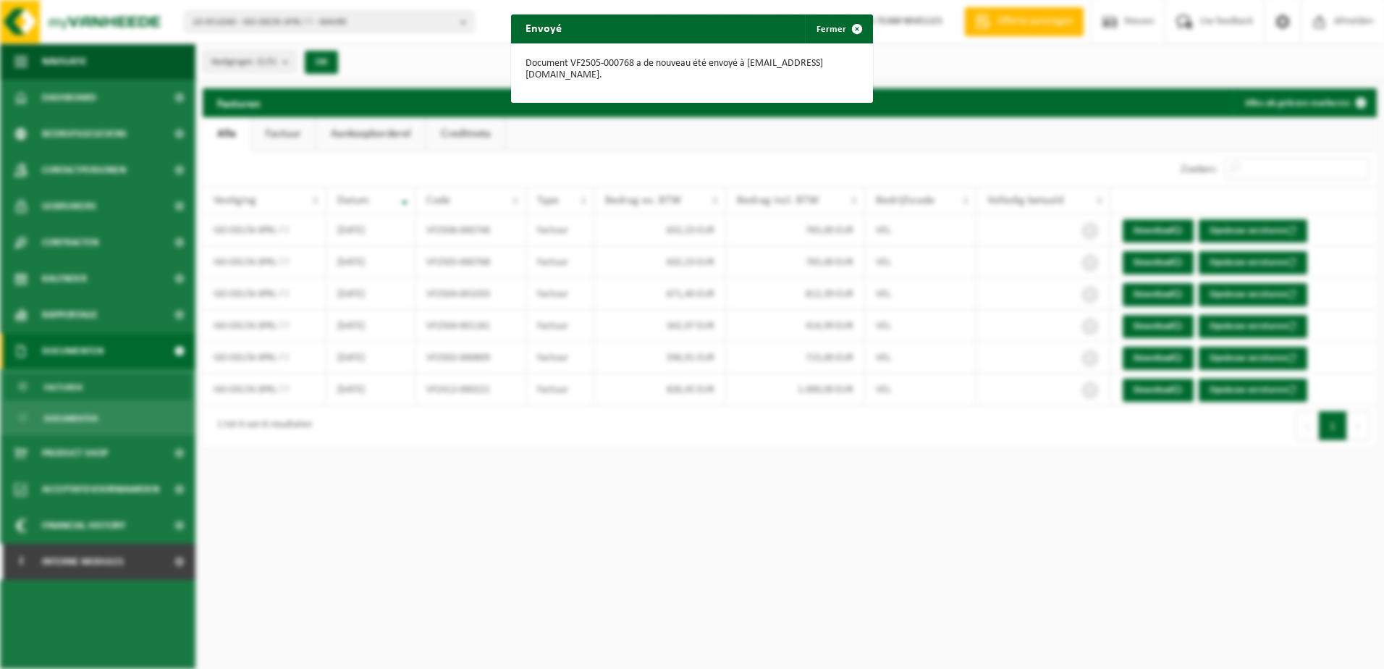
click at [1239, 234] on div "Envoyé Fermer Document VF2505-000768 a de nouveau été envoyé à [EMAIL_ADDRESS][…" at bounding box center [692, 334] width 1384 height 669
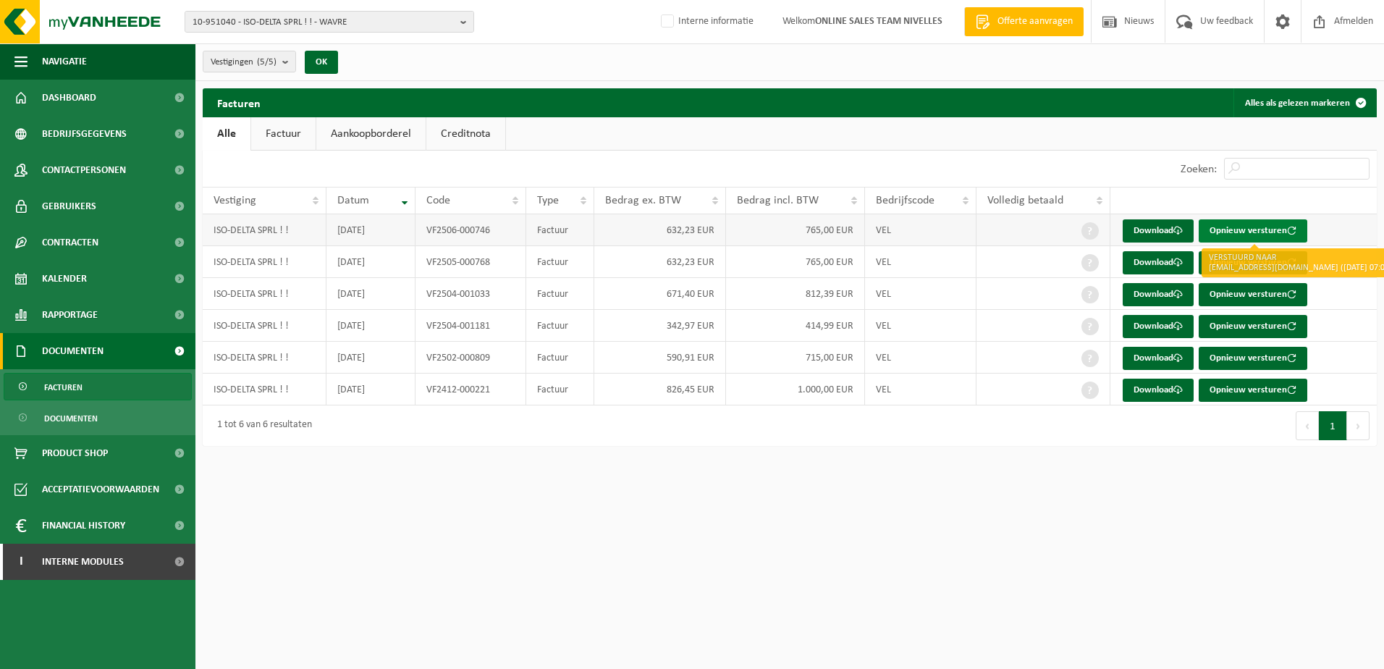
click at [1234, 235] on button "Opnieuw versturen" at bounding box center [1253, 230] width 109 height 23
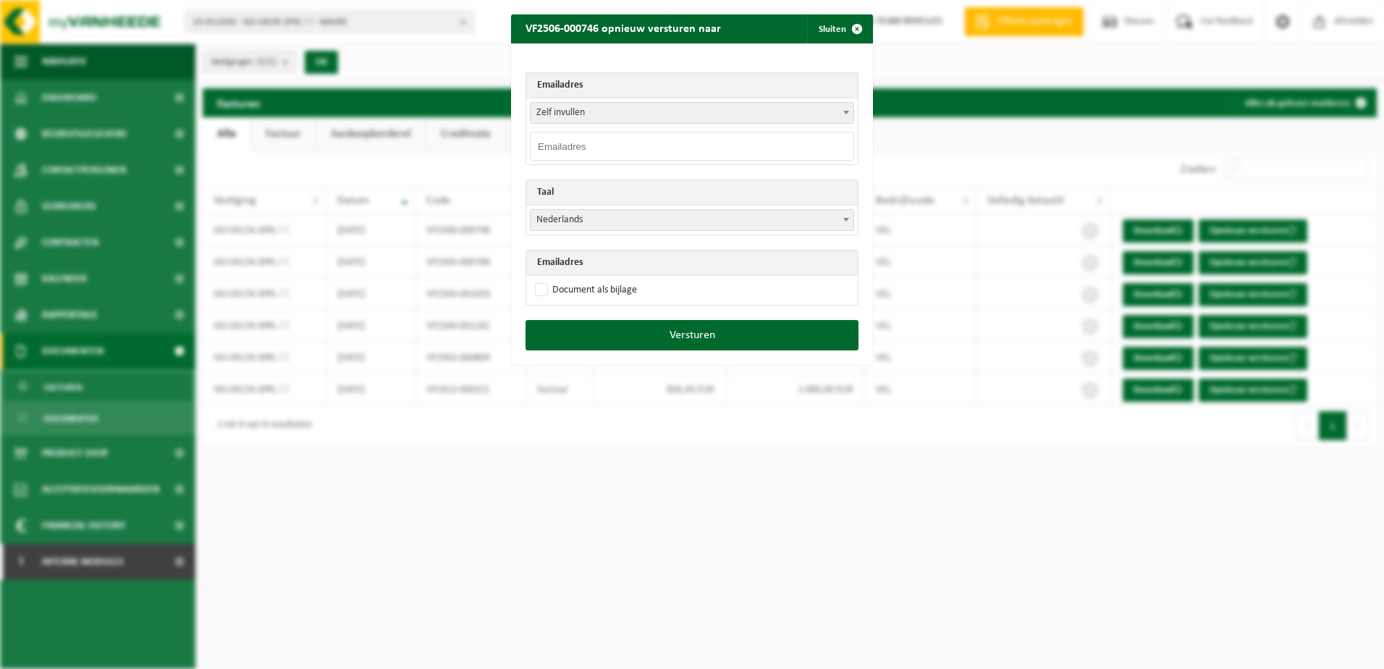
click at [569, 146] on input "email" at bounding box center [692, 146] width 324 height 29
paste input "[EMAIL_ADDRESS][DOMAIN_NAME]>"
type input "[EMAIL_ADDRESS][DOMAIN_NAME]"
click at [584, 228] on span "Nederlands" at bounding box center [692, 220] width 323 height 20
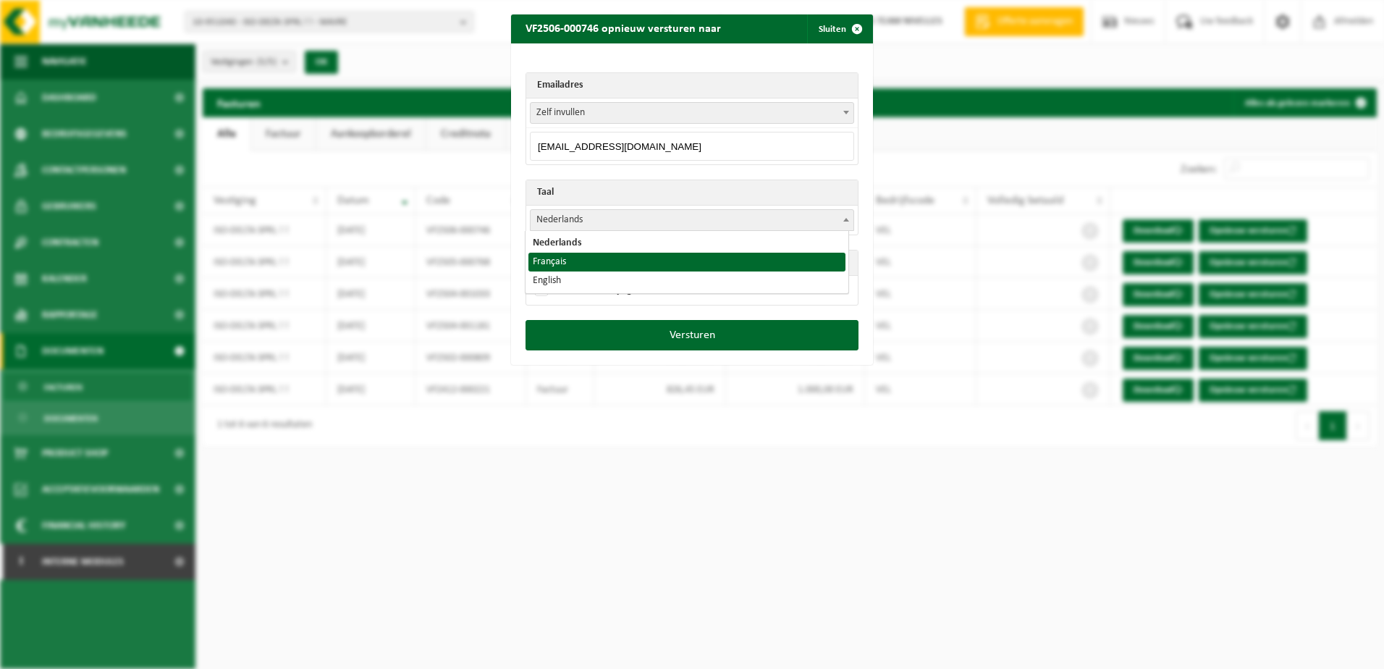
select select "fr"
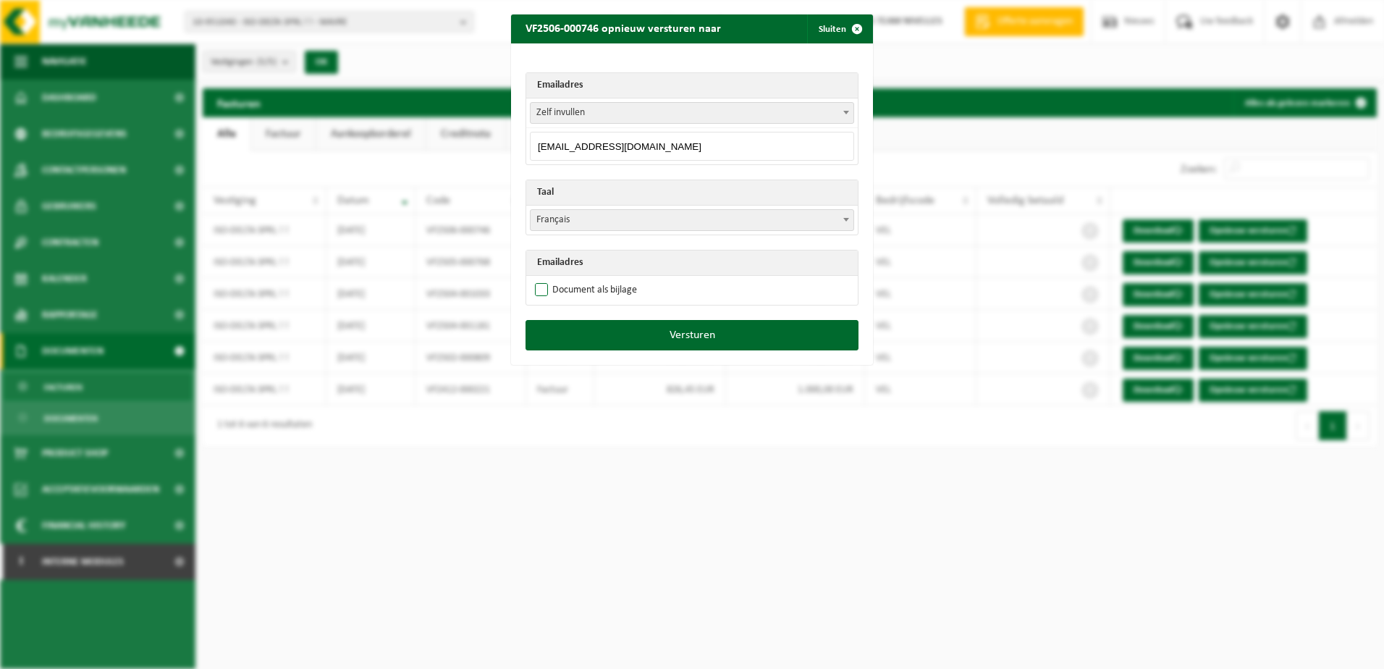
click at [540, 286] on label "Document als bijlage" at bounding box center [584, 290] width 105 height 22
click at [540, 279] on input "Document als bijlage" at bounding box center [710, 279] width 362 height 1
checkbox input "true"
click at [591, 343] on button "Versturen" at bounding box center [691, 335] width 333 height 30
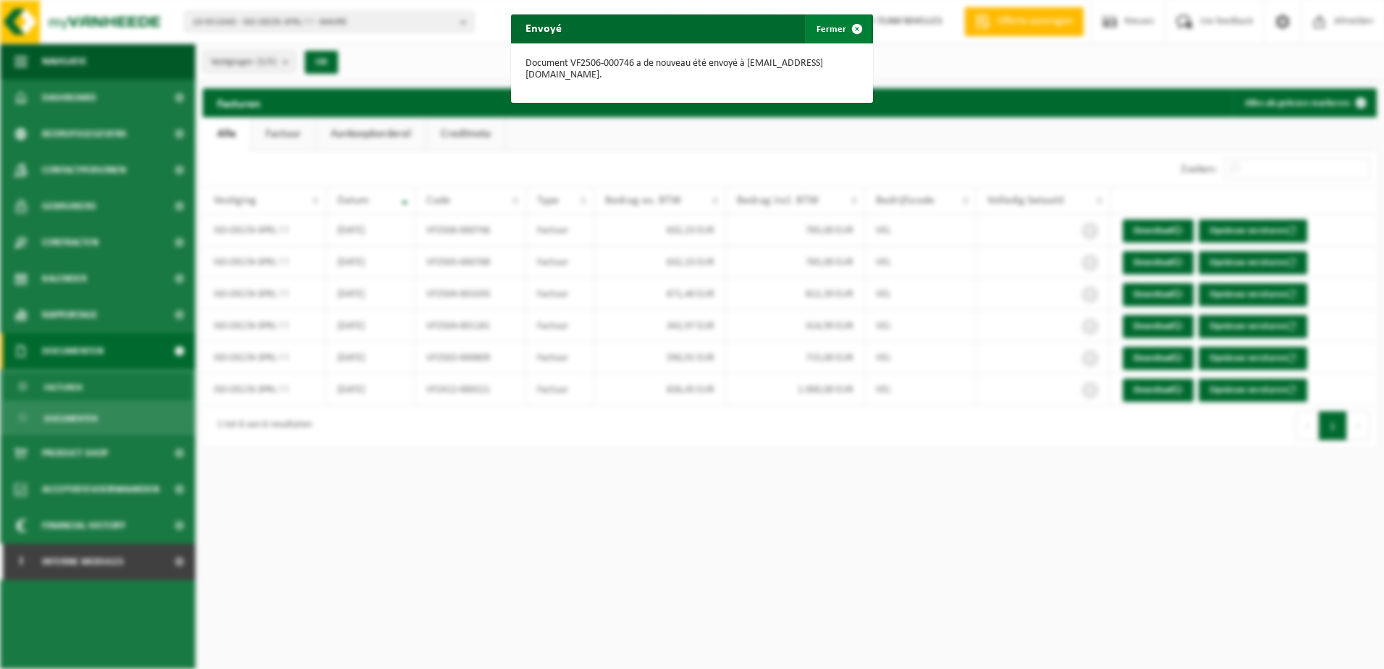
click at [850, 33] on span "button" at bounding box center [857, 28] width 29 height 29
